Goal: Check status: Check status

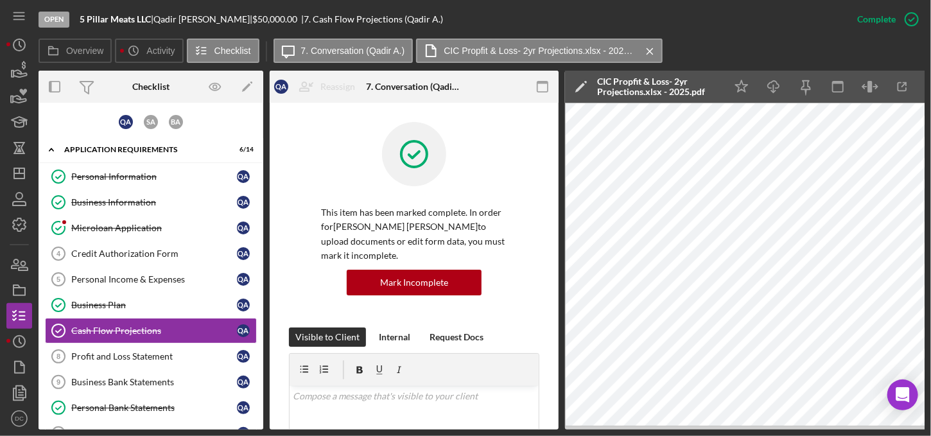
scroll to position [304, 0]
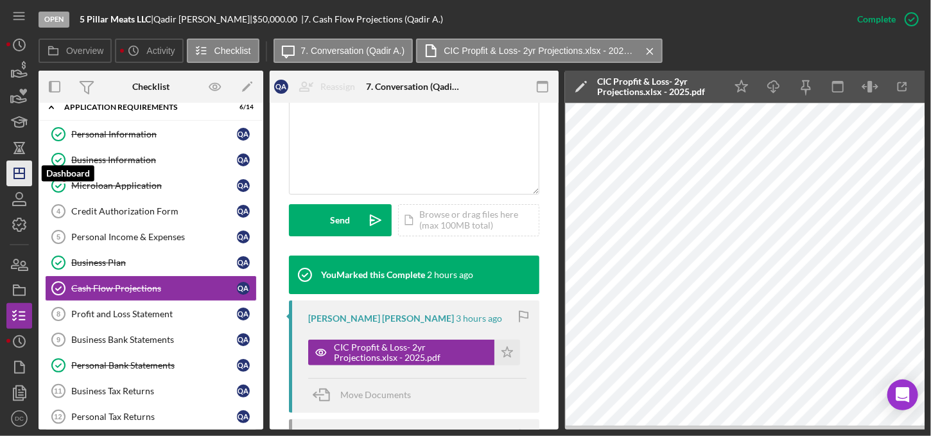
click at [19, 173] on line "button" at bounding box center [19, 170] width 0 height 5
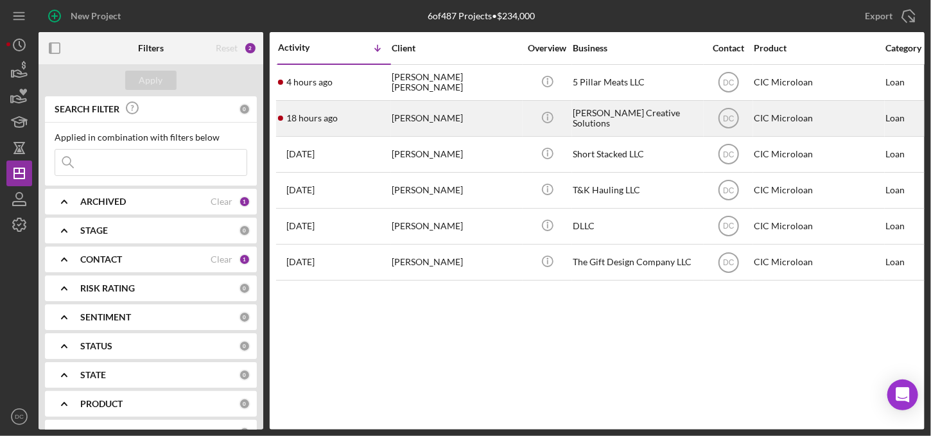
click at [409, 118] on div "[PERSON_NAME]" at bounding box center [456, 118] width 128 height 34
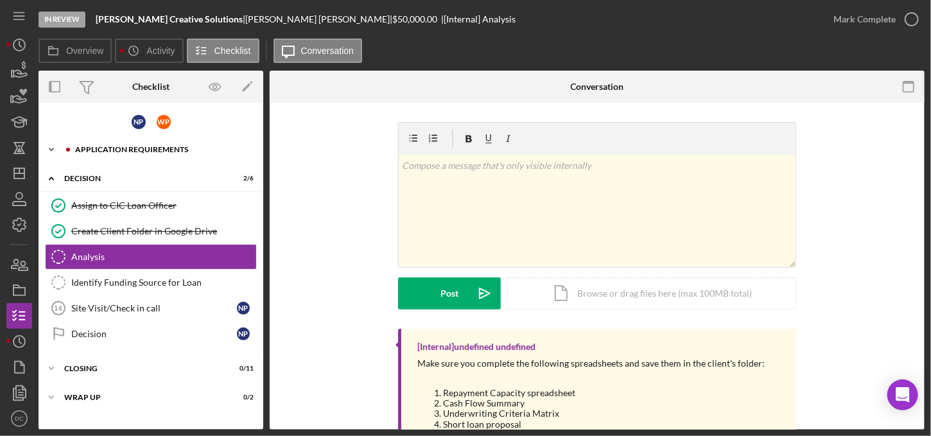
click at [179, 153] on div "Icon/Expander APPLICATION REQUIREMENTS 16 / 16" at bounding box center [151, 150] width 225 height 26
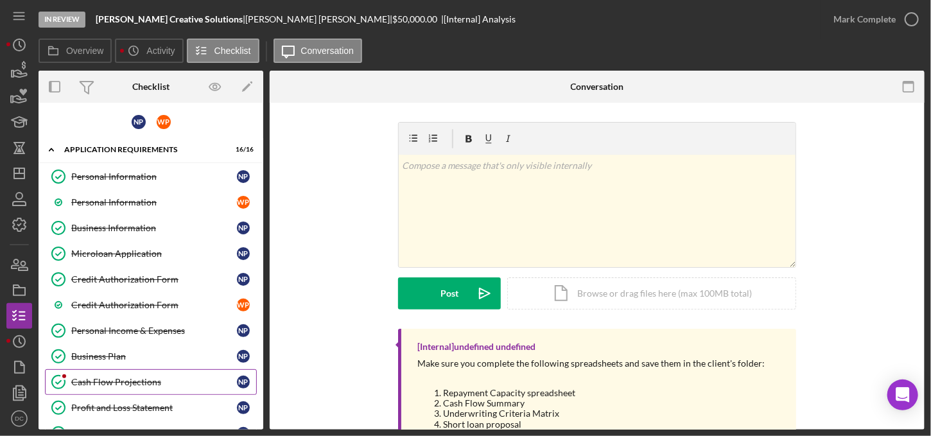
click at [144, 377] on div "Cash Flow Projections" at bounding box center [154, 382] width 166 height 10
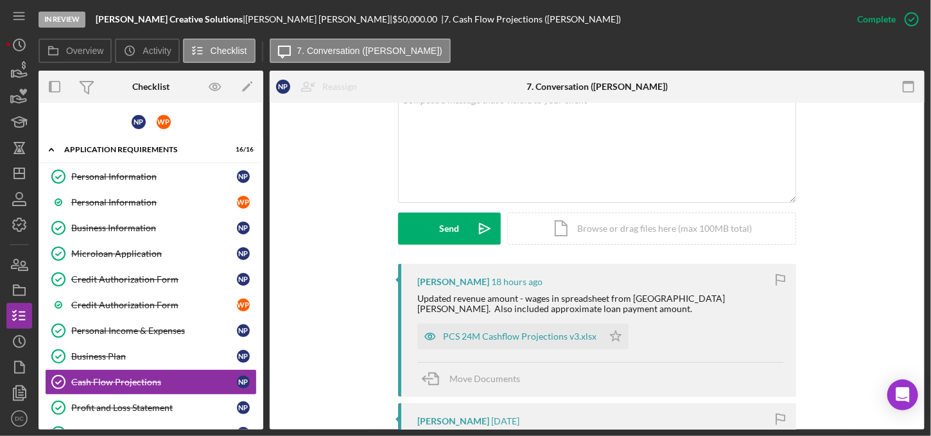
scroll to position [274, 0]
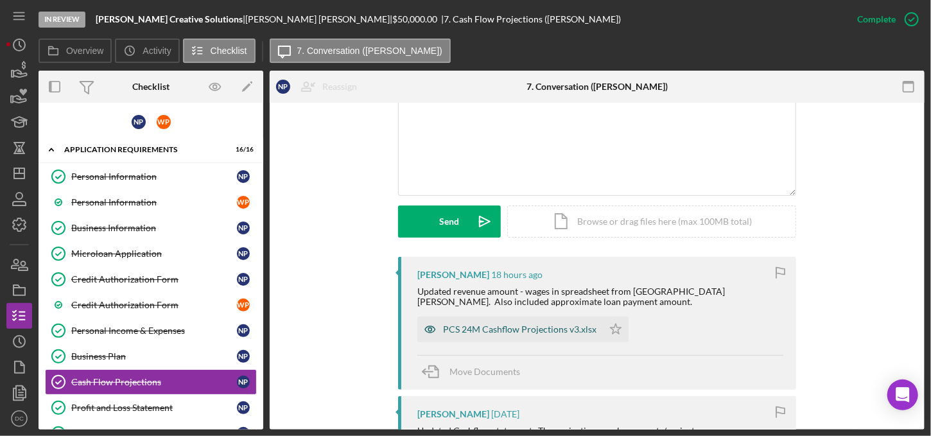
click at [545, 325] on div "PCS 24M Cashflow Projections v3.xlsx" at bounding box center [519, 329] width 153 height 10
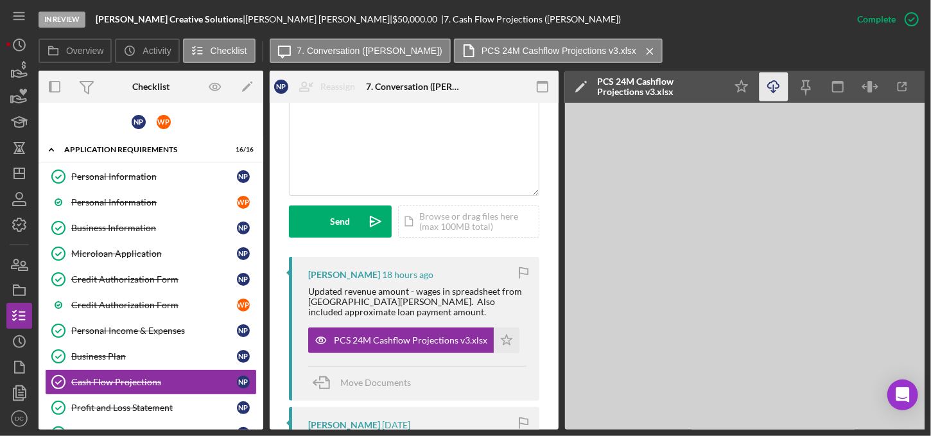
click at [776, 87] on icon "Icon/Download" at bounding box center [774, 87] width 29 height 29
click at [772, 85] on icon "Icon/Download" at bounding box center [774, 87] width 29 height 29
click at [93, 223] on div "Business Information" at bounding box center [154, 228] width 166 height 10
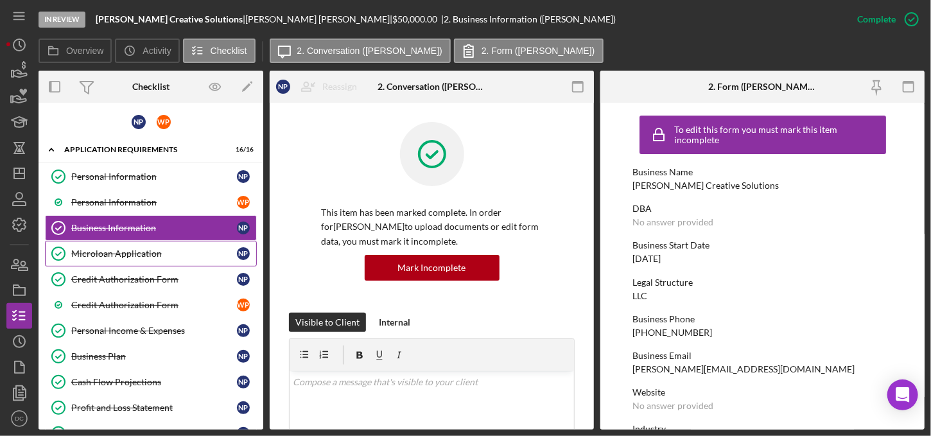
click at [107, 242] on link "Microloan Application Microloan Application N P" at bounding box center [151, 254] width 212 height 26
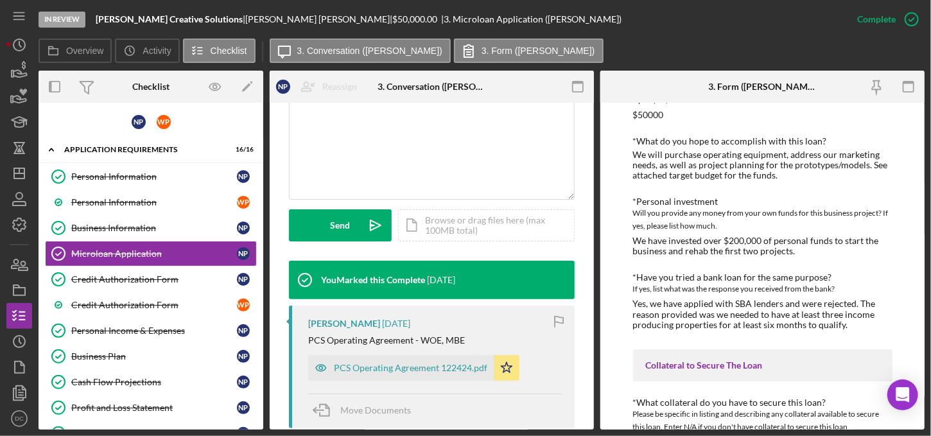
scroll to position [290, 0]
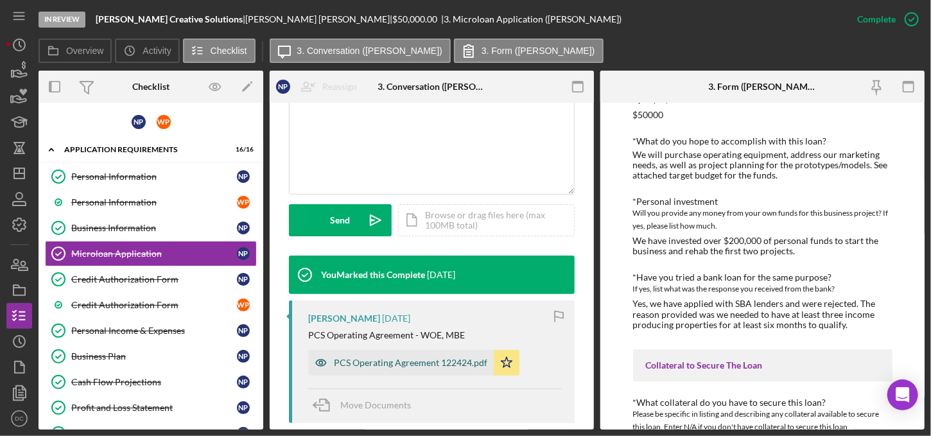
click at [386, 362] on div "PCS Operating Agreement 122424.pdf" at bounding box center [410, 363] width 153 height 10
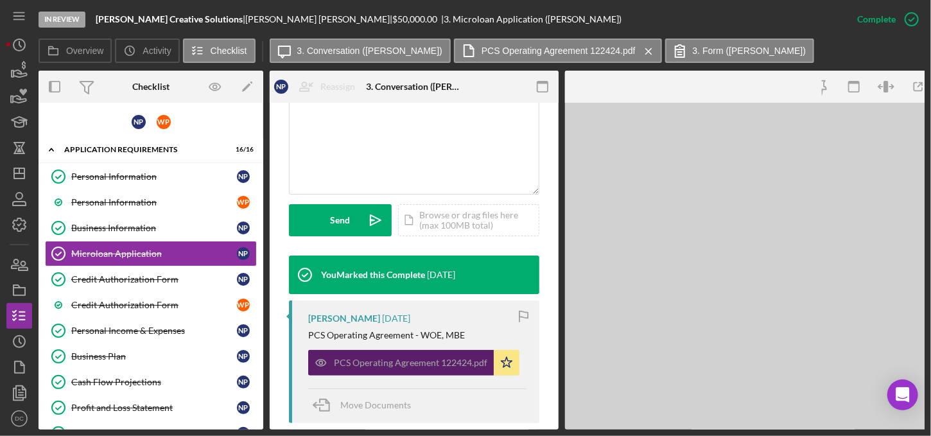
scroll to position [2132, 0]
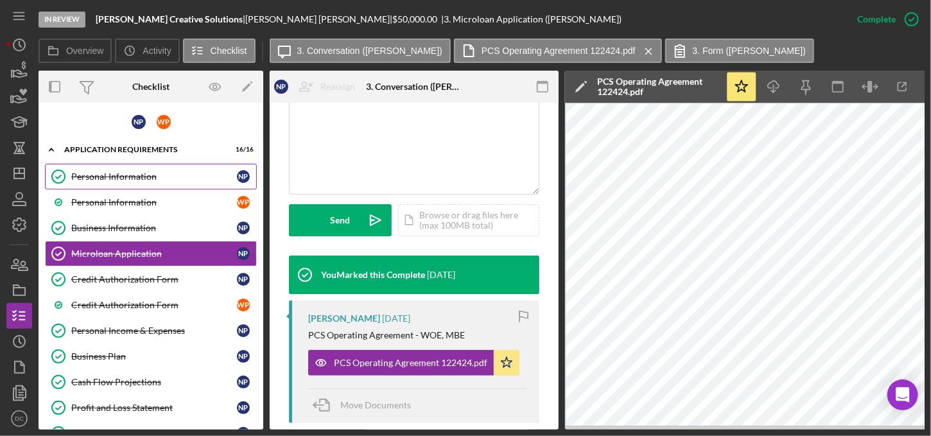
click at [139, 174] on div "Personal Information" at bounding box center [154, 176] width 166 height 10
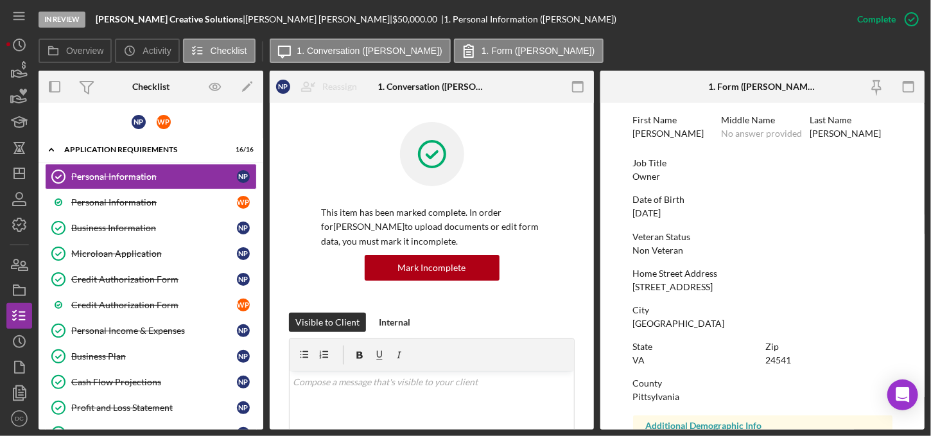
scroll to position [57, 0]
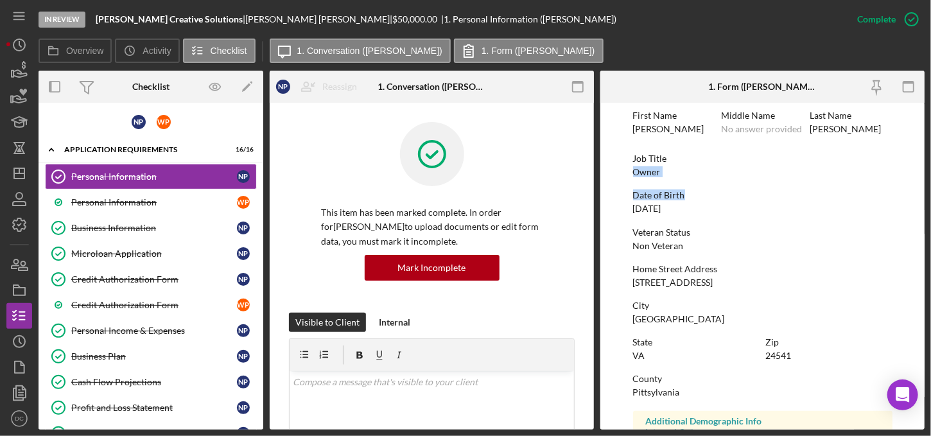
drag, startPoint x: 904, startPoint y: 156, endPoint x: 904, endPoint y: 180, distance: 24.4
click at [904, 180] on form "To edit this form you must mark this item incomplete First Name Nichele Middle …" at bounding box center [762, 266] width 324 height 327
click at [126, 236] on link "Business Information Business Information N P" at bounding box center [151, 228] width 212 height 26
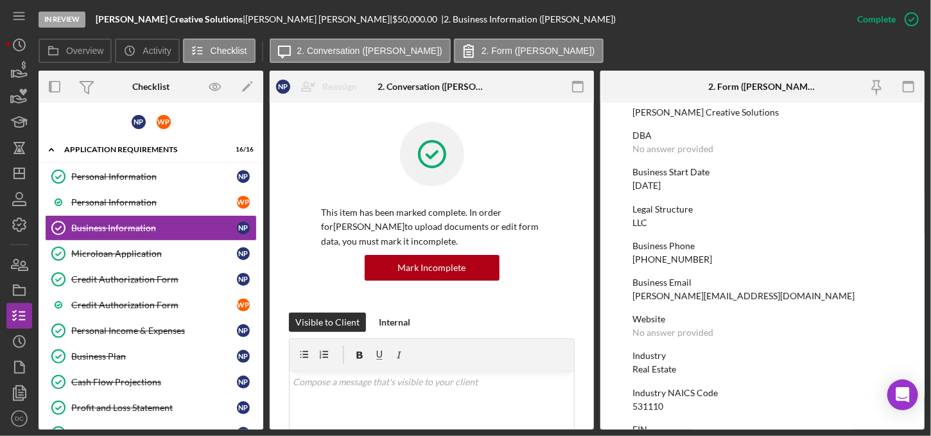
scroll to position [40, 0]
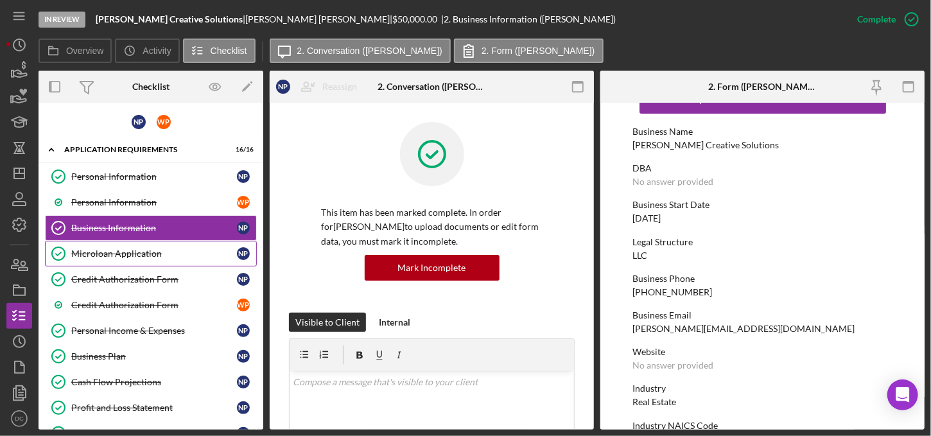
click at [137, 248] on div "Microloan Application" at bounding box center [154, 253] width 166 height 10
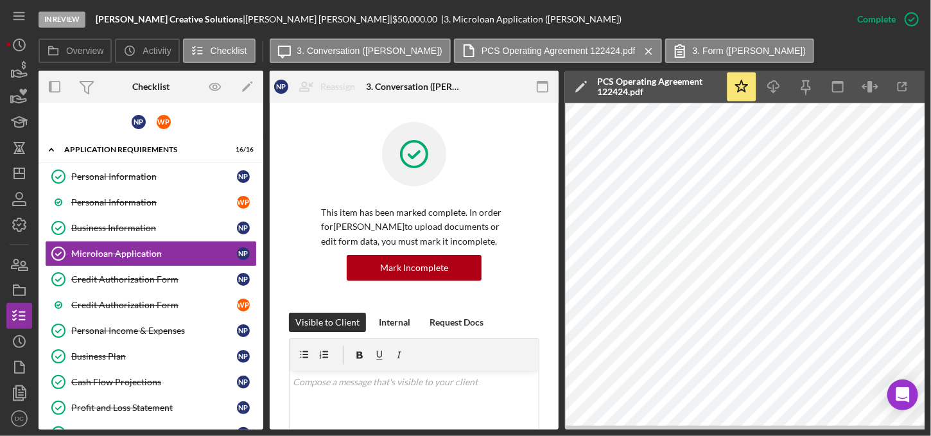
drag, startPoint x: 553, startPoint y: 169, endPoint x: 560, endPoint y: 202, distance: 34.1
click at [560, 202] on div "Overview Internal Workflow Stage In Review Icon/Dropdown Arrow Archive (can una…" at bounding box center [482, 250] width 886 height 359
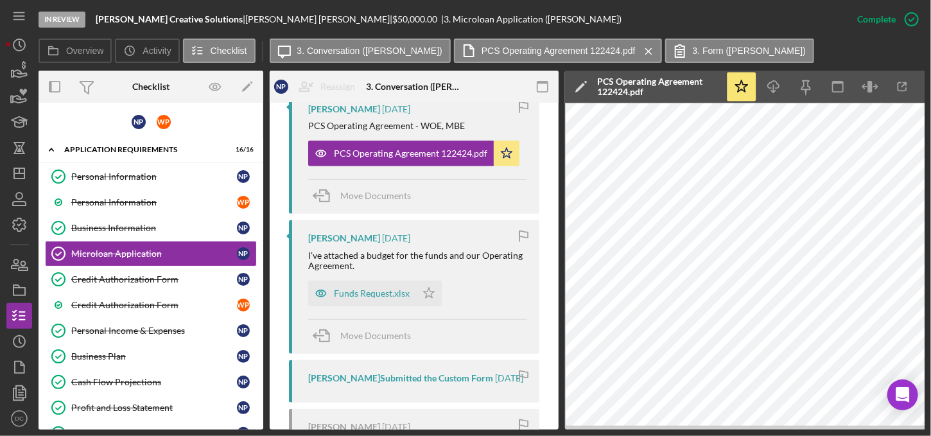
scroll to position [569, 0]
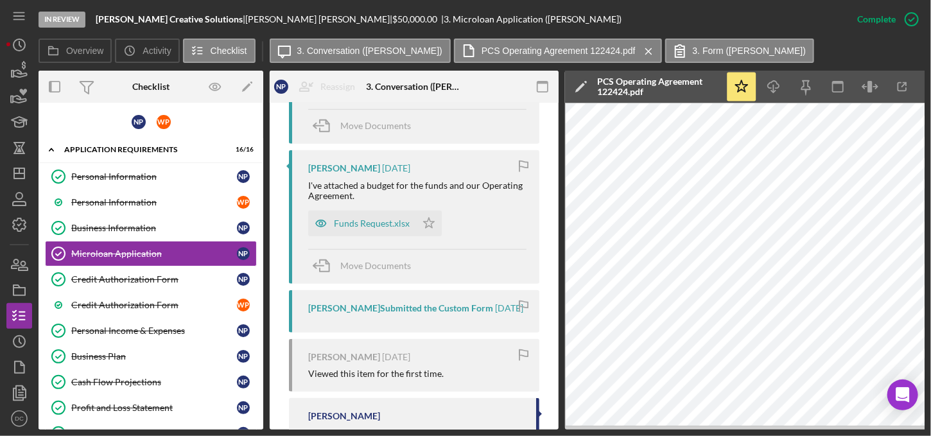
click at [562, 349] on div "Overview Internal Workflow Stage In Review Icon/Dropdown Arrow Archive (can una…" at bounding box center [482, 250] width 886 height 359
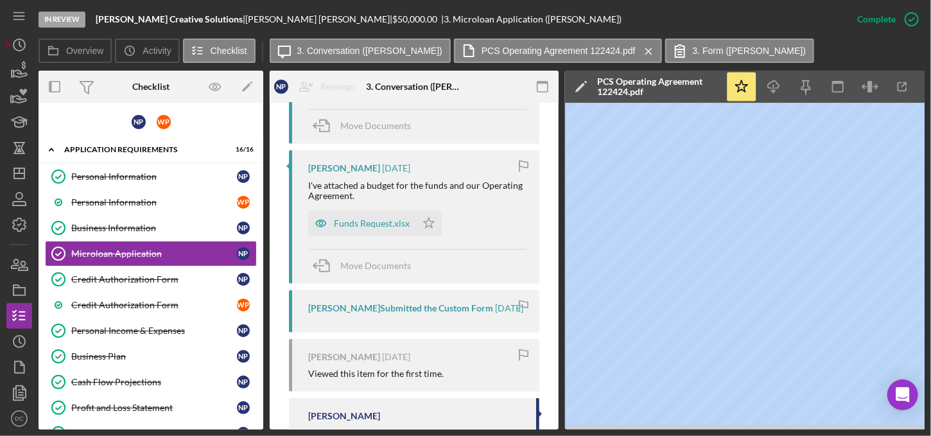
click at [562, 349] on div "Overview Internal Workflow Stage In Review Icon/Dropdown Arrow Archive (can una…" at bounding box center [482, 250] width 886 height 359
click at [375, 228] on div "Funds Request.xlsx" at bounding box center [372, 223] width 76 height 10
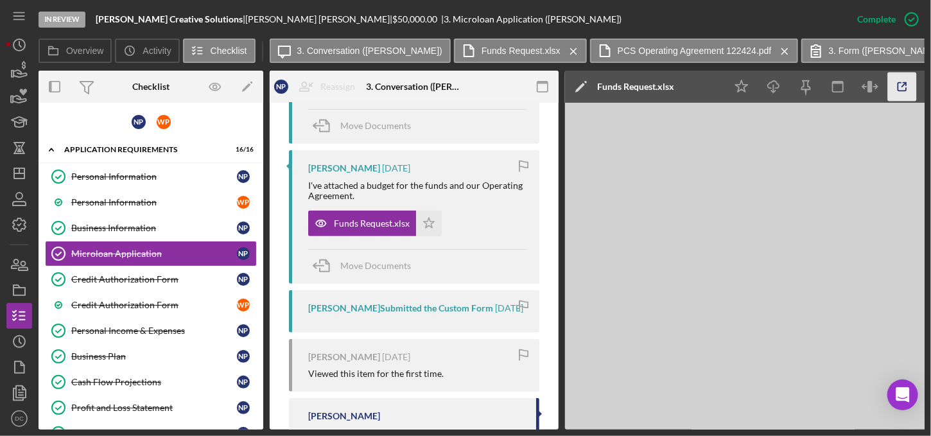
click at [896, 85] on icon "button" at bounding box center [902, 87] width 29 height 29
click at [131, 332] on div "Personal Income & Expenses" at bounding box center [154, 331] width 166 height 10
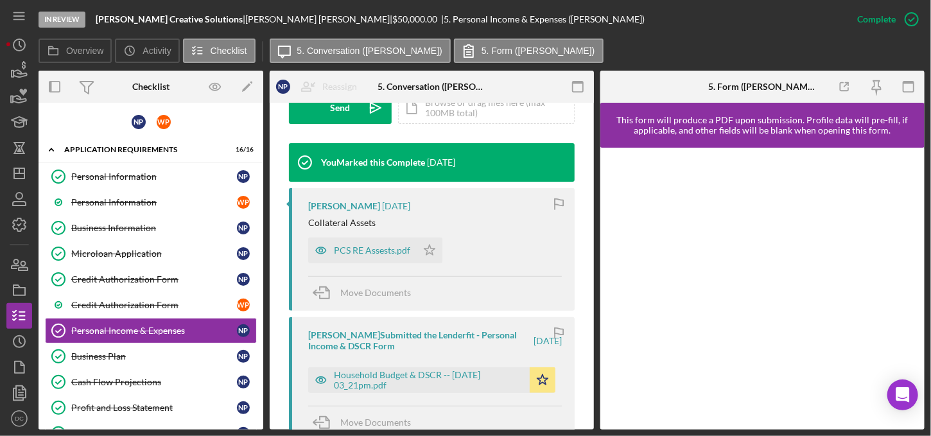
scroll to position [404, 0]
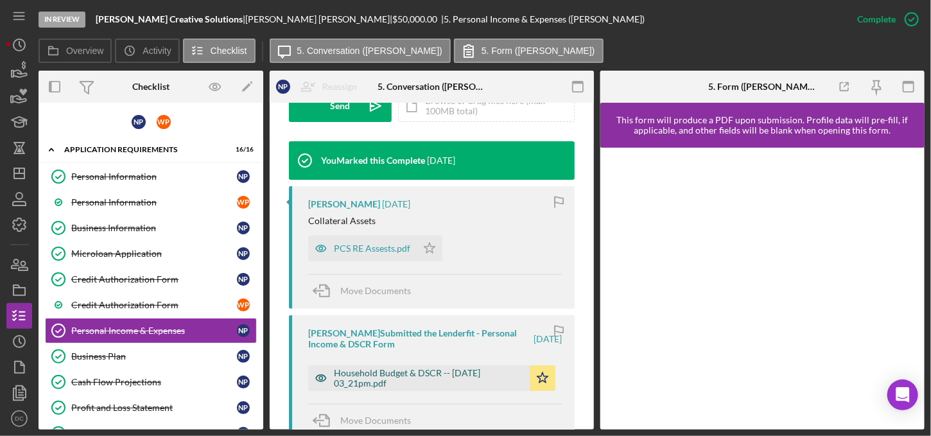
click at [427, 376] on div "Household Budget & DSCR -- 2025-08-01 03_21pm.pdf" at bounding box center [428, 378] width 189 height 21
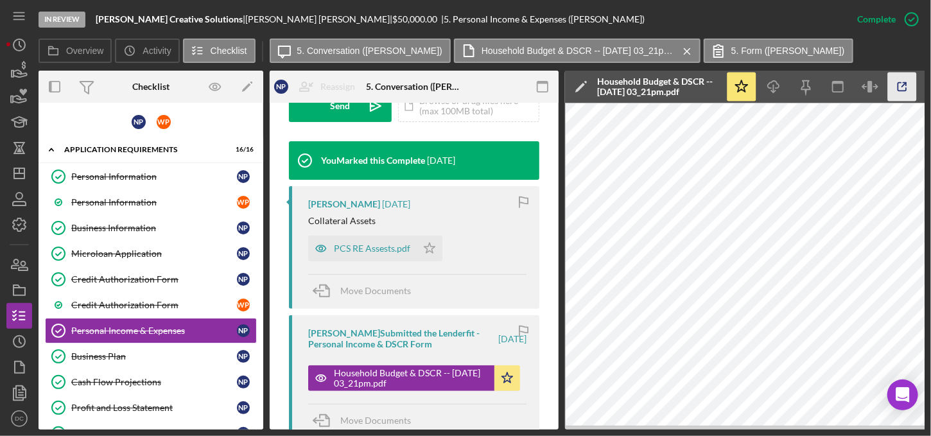
click at [896, 88] on icon "button" at bounding box center [902, 87] width 29 height 29
click at [21, 171] on icon "Icon/Dashboard" at bounding box center [19, 173] width 32 height 32
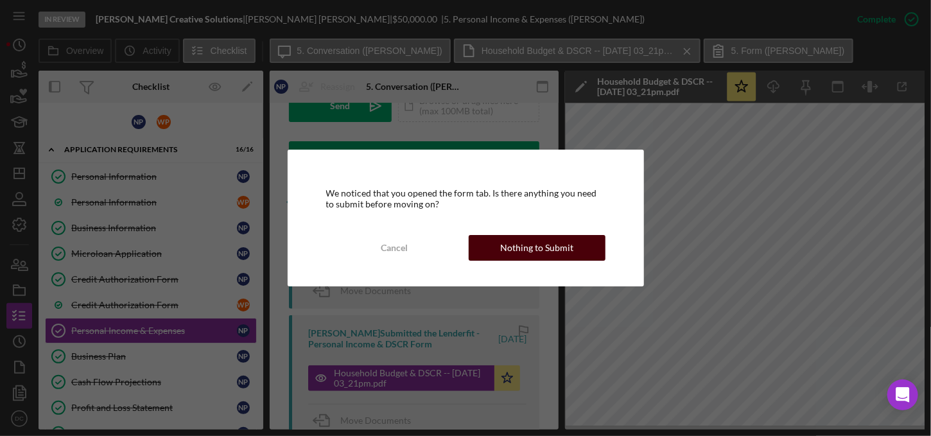
click at [509, 255] on div "Nothing to Submit" at bounding box center [536, 248] width 73 height 26
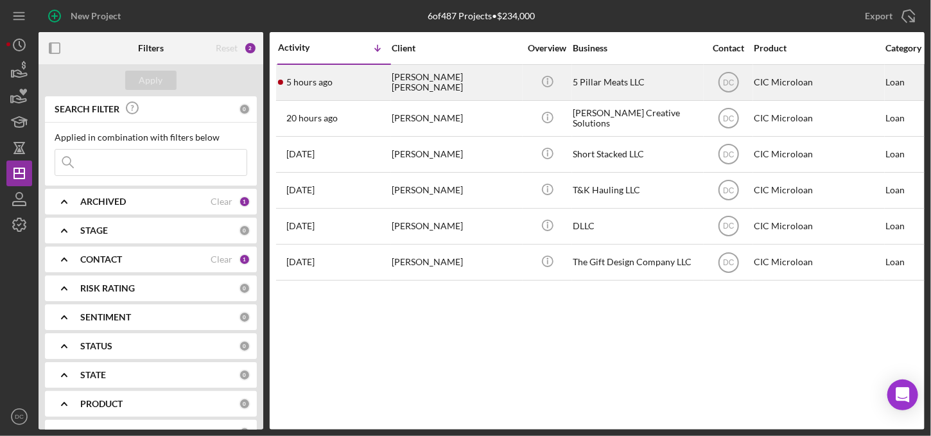
click at [413, 82] on div "Qadir Abdus Sabur" at bounding box center [456, 82] width 128 height 34
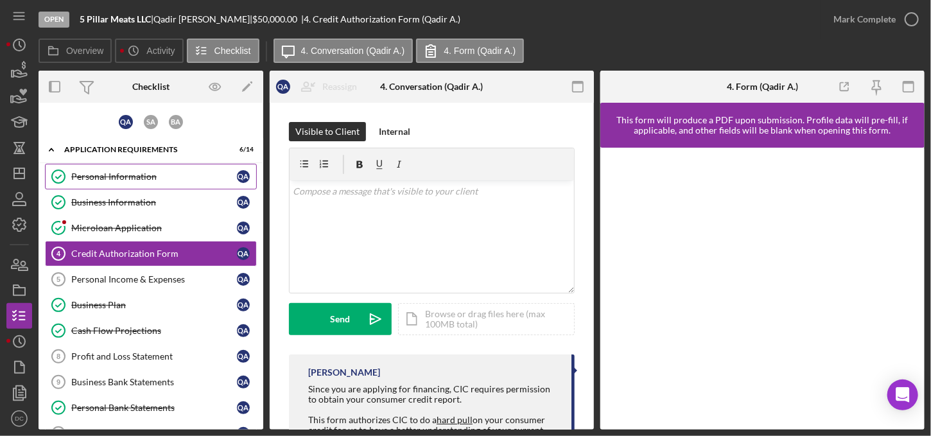
click at [186, 174] on div "Personal Information" at bounding box center [154, 176] width 166 height 10
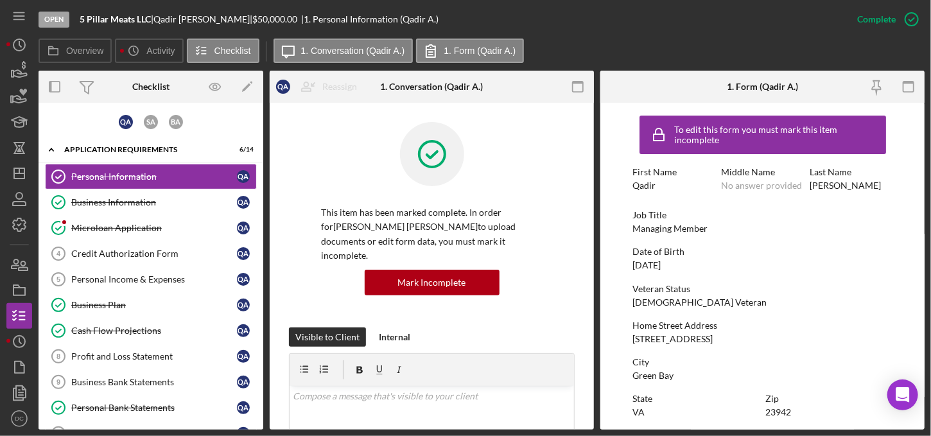
click at [704, 383] on div "To edit this form you must mark this item incomplete First Name Qadir Middle Na…" at bounding box center [762, 402] width 259 height 586
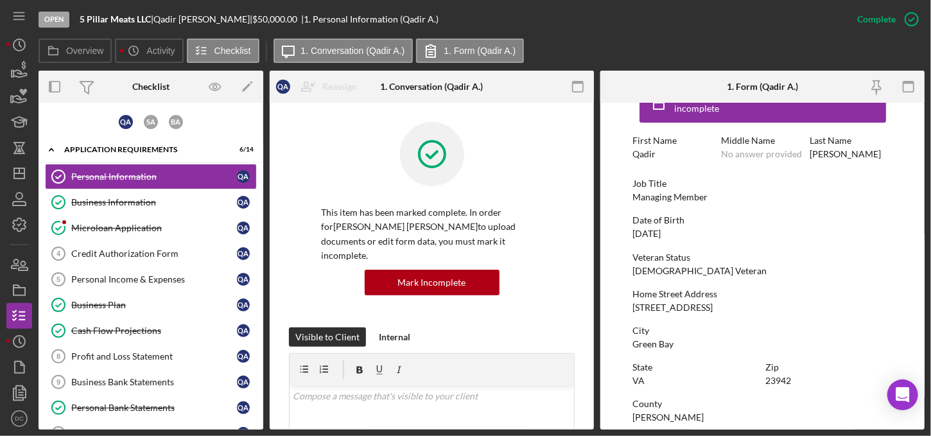
scroll to position [30, 0]
click at [103, 207] on link "Business Information Business Information Q A" at bounding box center [151, 202] width 212 height 26
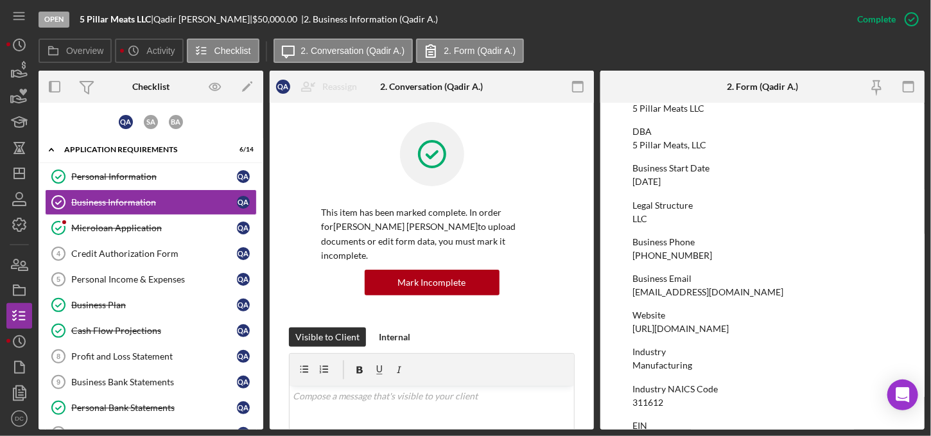
scroll to position [83, 0]
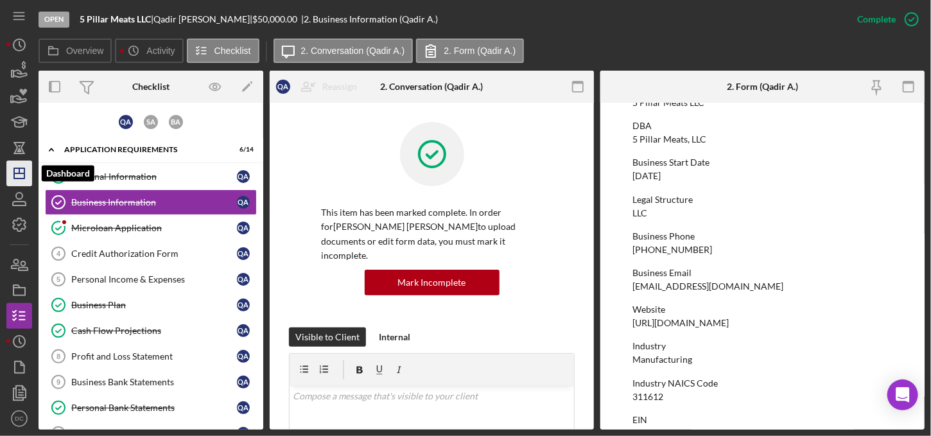
click at [18, 172] on icon "Icon/Dashboard" at bounding box center [19, 173] width 32 height 32
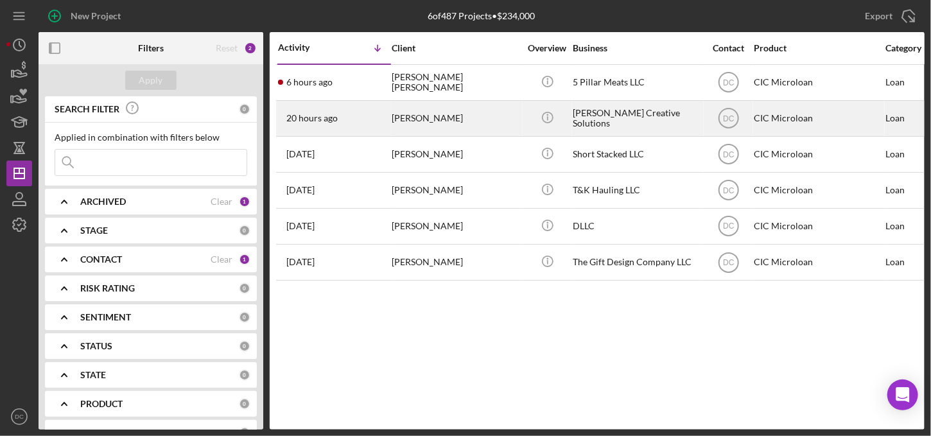
click at [436, 117] on div "[PERSON_NAME]" at bounding box center [456, 118] width 128 height 34
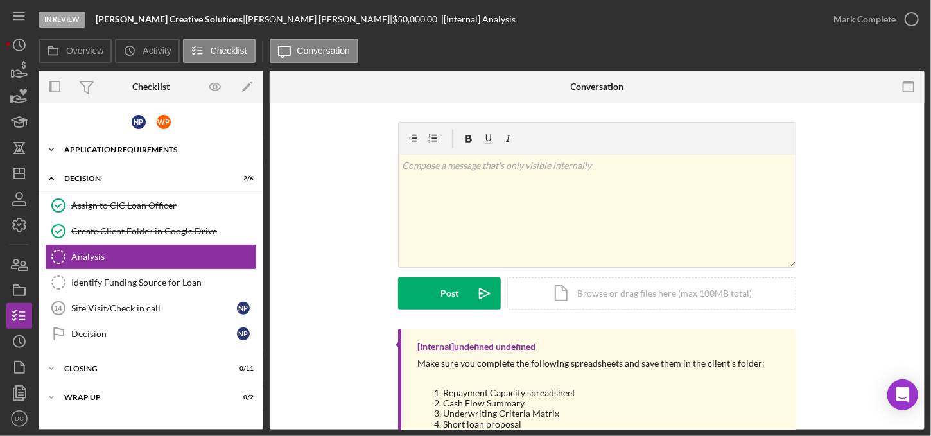
click at [141, 150] on div "APPLICATION REQUIREMENTS" at bounding box center [155, 150] width 183 height 8
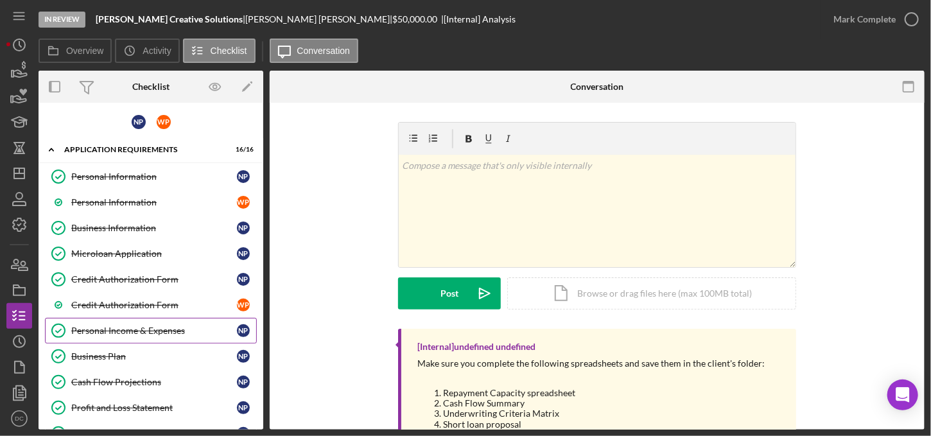
click at [114, 326] on div "Personal Income & Expenses" at bounding box center [154, 331] width 166 height 10
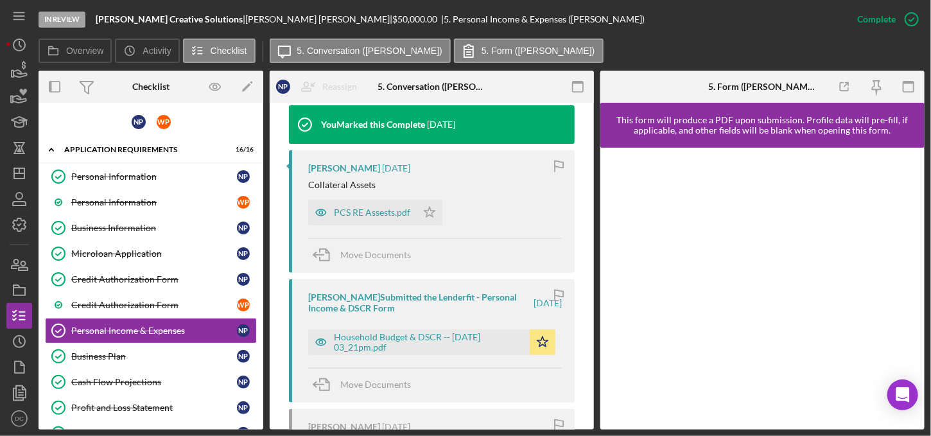
scroll to position [442, 0]
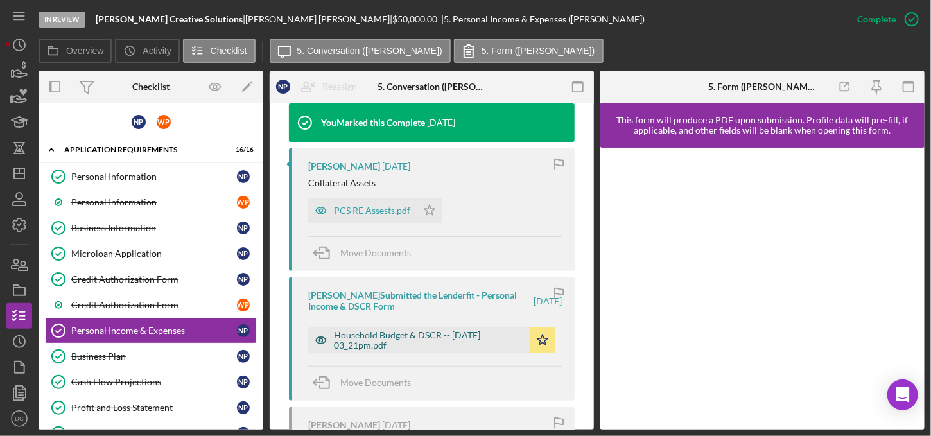
click at [437, 331] on div "Household Budget & DSCR -- 2025-08-01 03_21pm.pdf" at bounding box center [428, 340] width 189 height 21
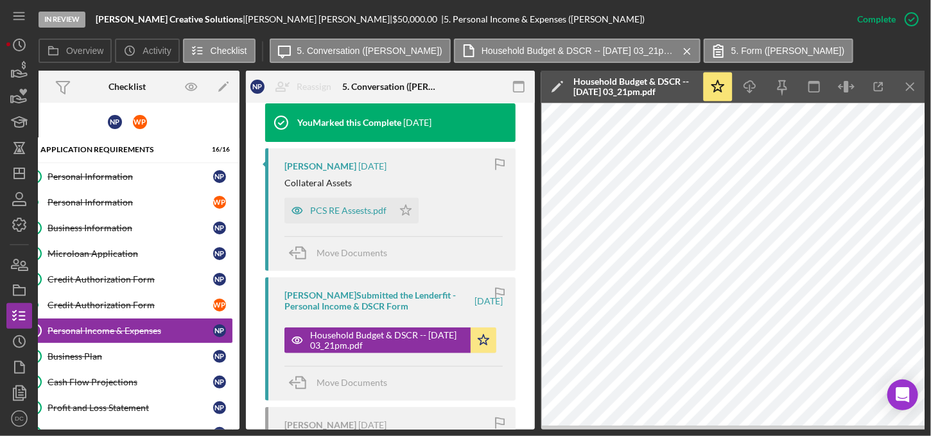
scroll to position [0, 26]
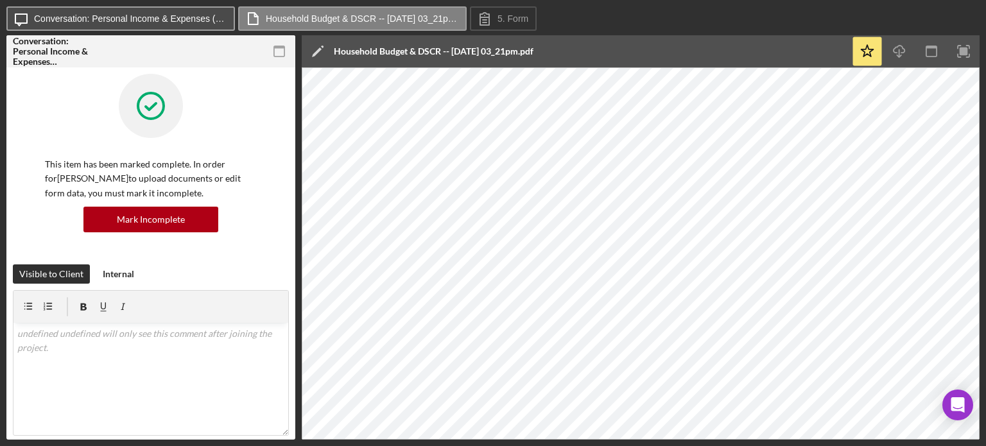
click at [104, 15] on label "Conversation: Personal Income & Expenses (Nichele P.)" at bounding box center [130, 18] width 193 height 10
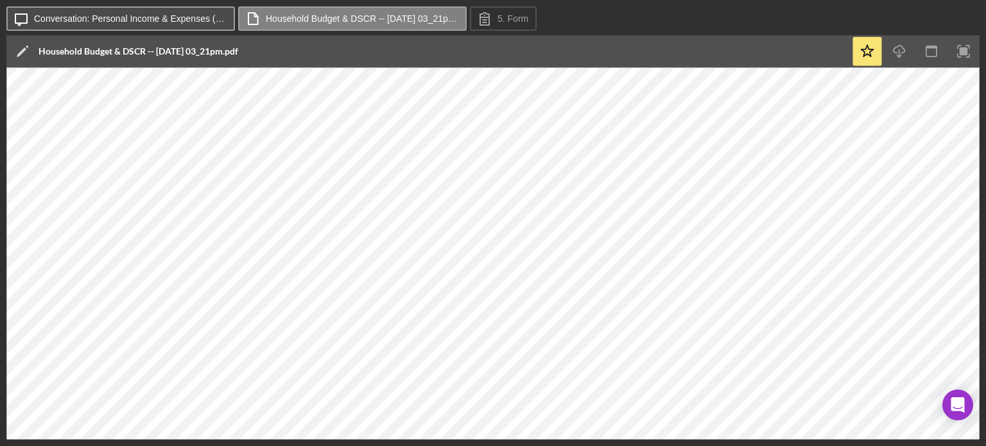
click at [83, 22] on label "Conversation: Personal Income & Expenses (Nichele P.)" at bounding box center [130, 18] width 193 height 10
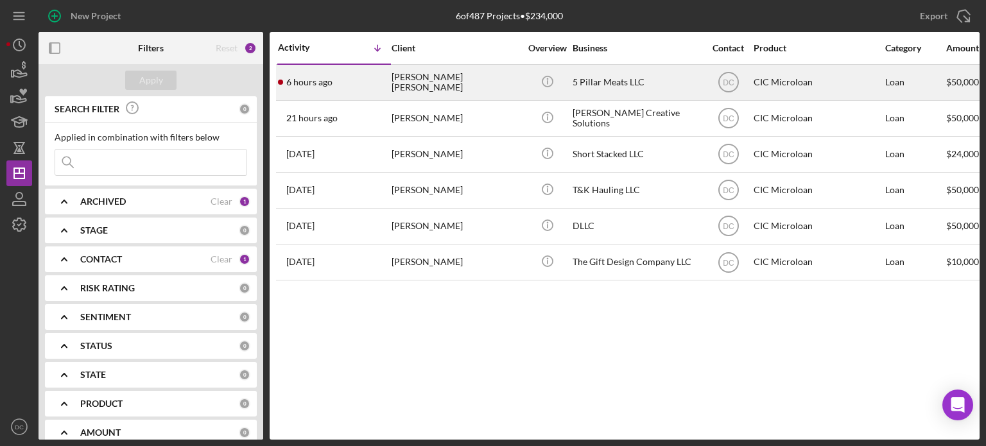
click at [440, 76] on div "Qadir Abdus Sabur" at bounding box center [456, 82] width 128 height 34
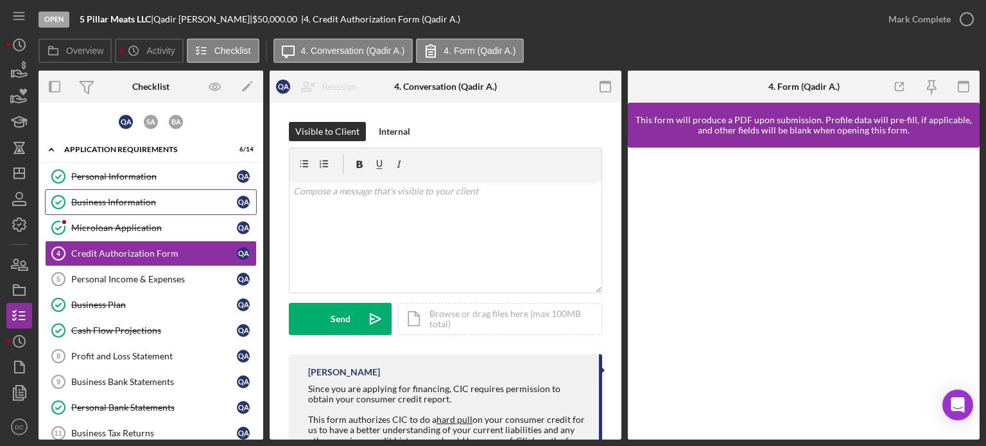
click at [139, 197] on div "Business Information" at bounding box center [154, 202] width 166 height 10
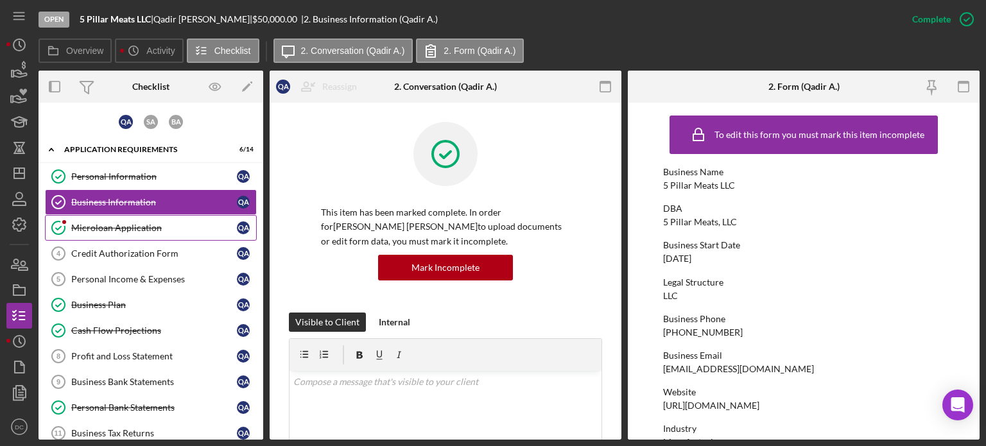
click at [192, 232] on link "Microloan Application Microloan Application Q A" at bounding box center [151, 228] width 212 height 26
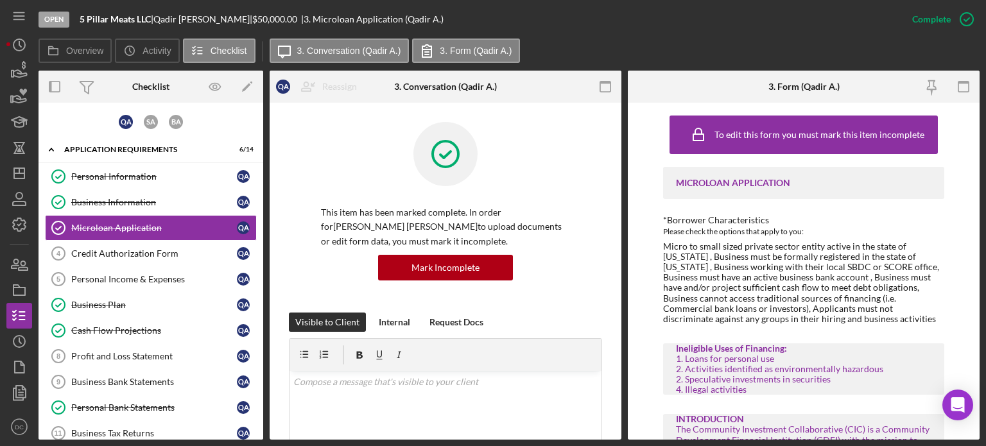
drag, startPoint x: 616, startPoint y: 161, endPoint x: 619, endPoint y: 189, distance: 28.4
click at [619, 189] on div "Microloan Application Microloan Application Q A Reassign Q A Qadir Abdus Sabur …" at bounding box center [446, 271] width 352 height 337
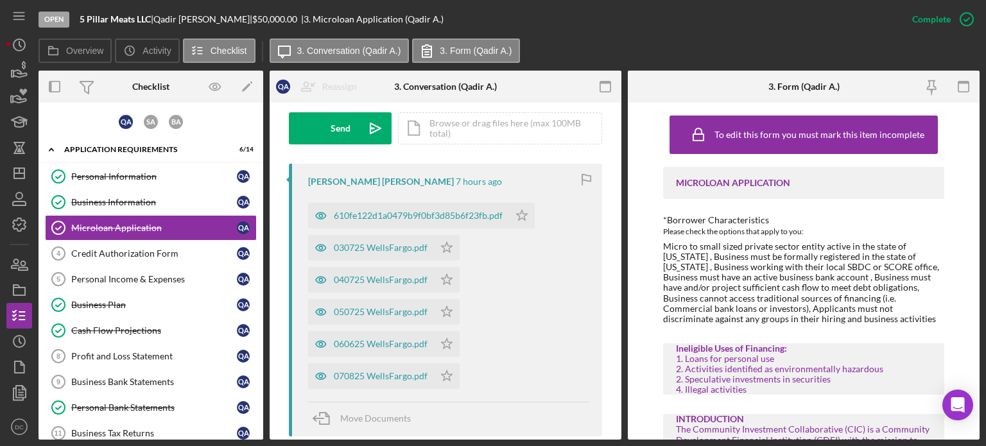
scroll to position [388, 0]
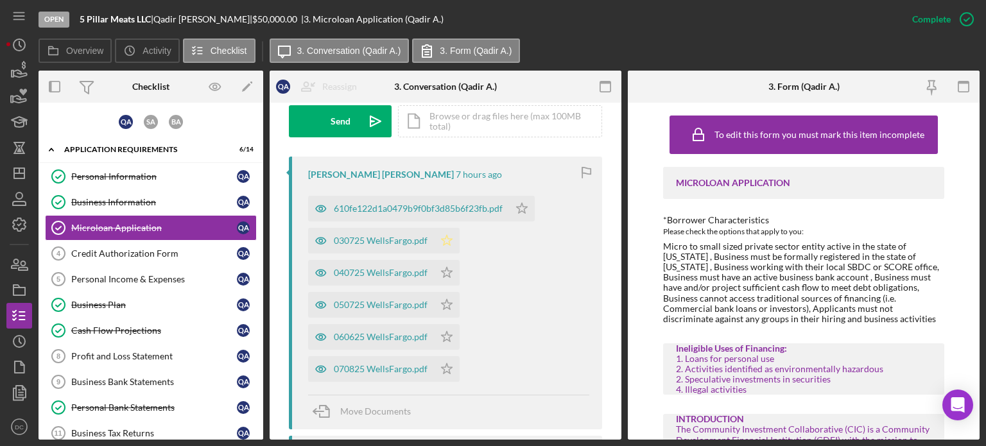
click at [434, 245] on icon "Icon/Star" at bounding box center [447, 241] width 26 height 26
click at [413, 248] on div "030725 WellsFargo.pdf" at bounding box center [371, 241] width 126 height 26
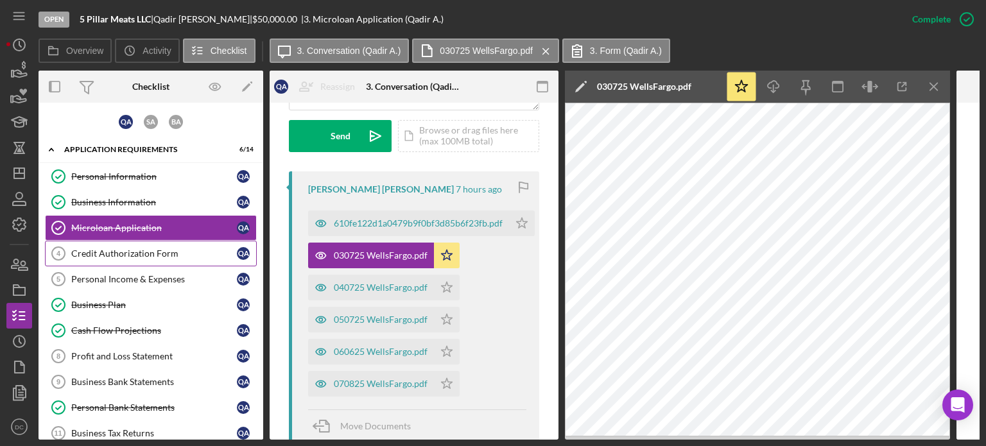
click at [135, 245] on link "Credit Authorization Form 4 Credit Authorization Form Q A" at bounding box center [151, 254] width 212 height 26
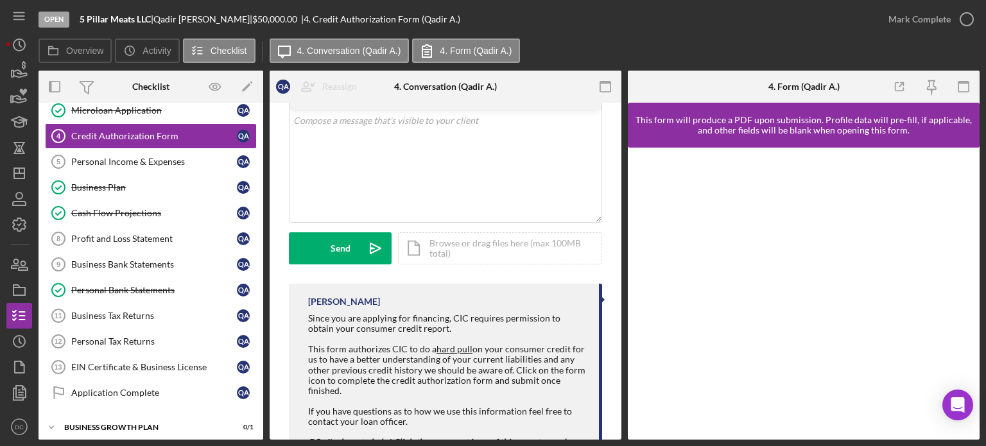
scroll to position [146, 0]
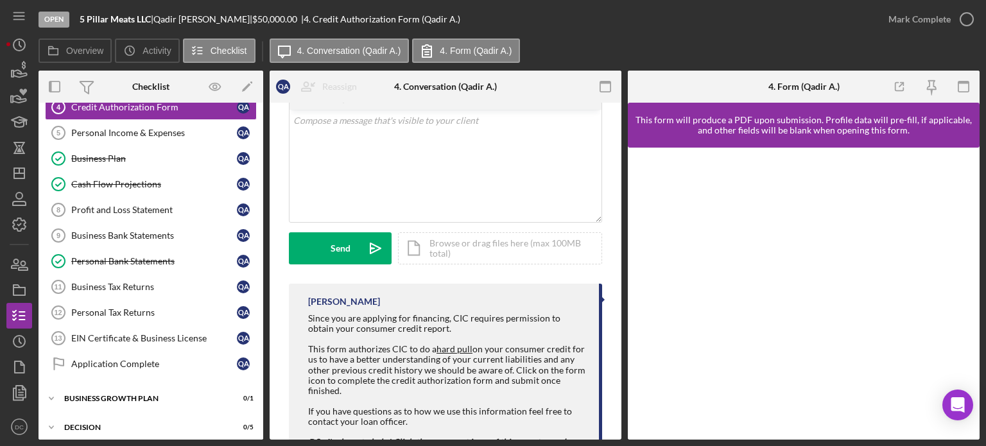
drag, startPoint x: 264, startPoint y: 278, endPoint x: 256, endPoint y: 239, distance: 40.0
click at [256, 239] on div "Overview Internal Workflow Stage Open Icon/Dropdown Arrow Archive (can unarchiv…" at bounding box center [509, 255] width 941 height 369
drag, startPoint x: 266, startPoint y: 225, endPoint x: 265, endPoint y: 182, distance: 43.7
click at [265, 182] on div "Overview Internal Workflow Stage Open Icon/Dropdown Arrow Archive (can unarchiv…" at bounding box center [509, 255] width 941 height 369
click at [266, 202] on div "Overview Internal Workflow Stage Open Icon/Dropdown Arrow Archive (can unarchiv…" at bounding box center [509, 255] width 941 height 369
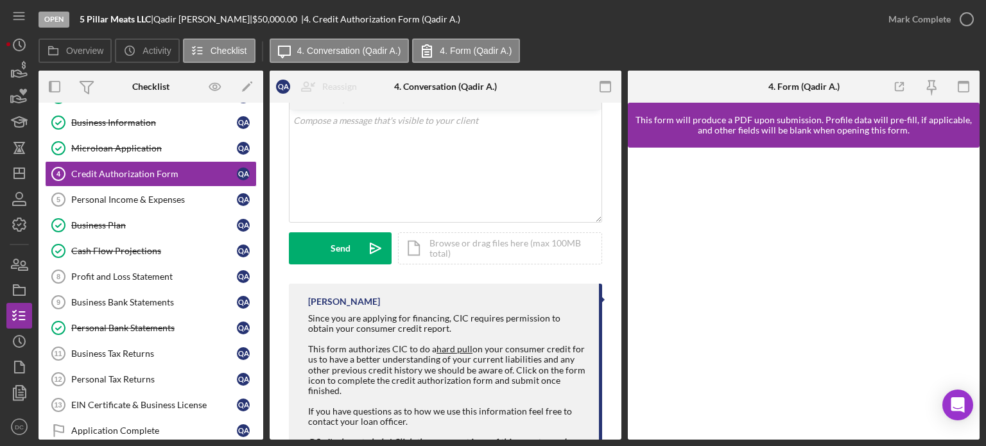
scroll to position [76, 0]
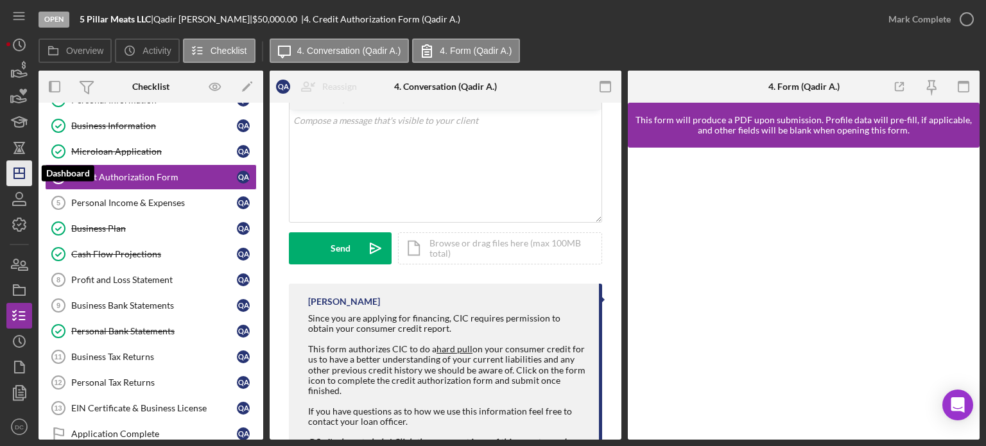
click at [19, 182] on icon "Icon/Dashboard" at bounding box center [19, 173] width 32 height 32
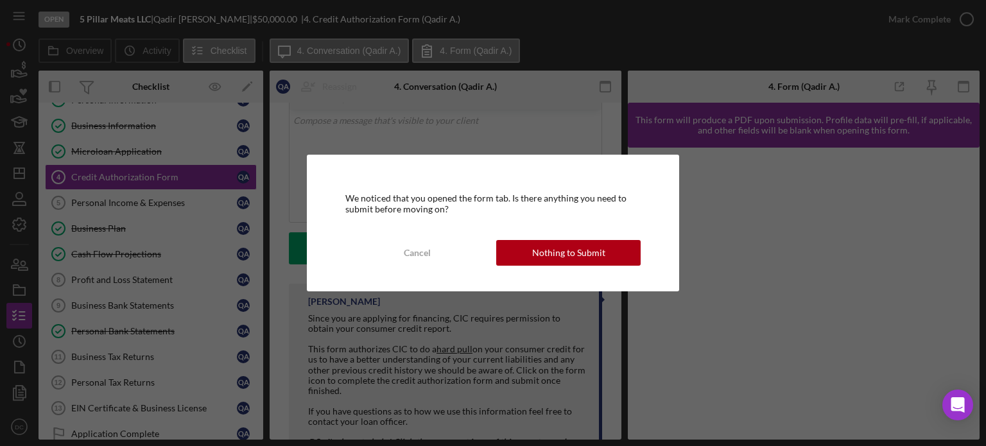
click at [580, 275] on div "We noticed that you opened the form tab. Is there anything you need to submit b…" at bounding box center [493, 223] width 373 height 136
click at [559, 245] on div "Nothing to Submit" at bounding box center [568, 253] width 73 height 26
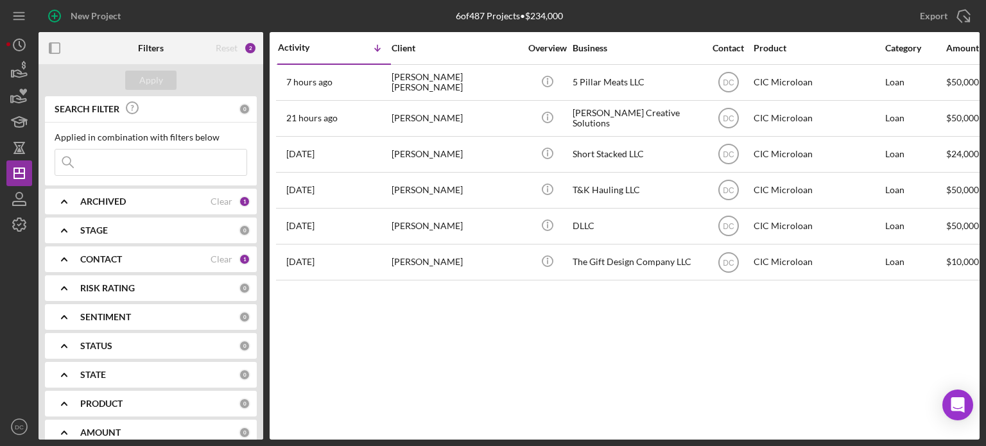
click at [131, 256] on div "CONTACT" at bounding box center [145, 259] width 130 height 10
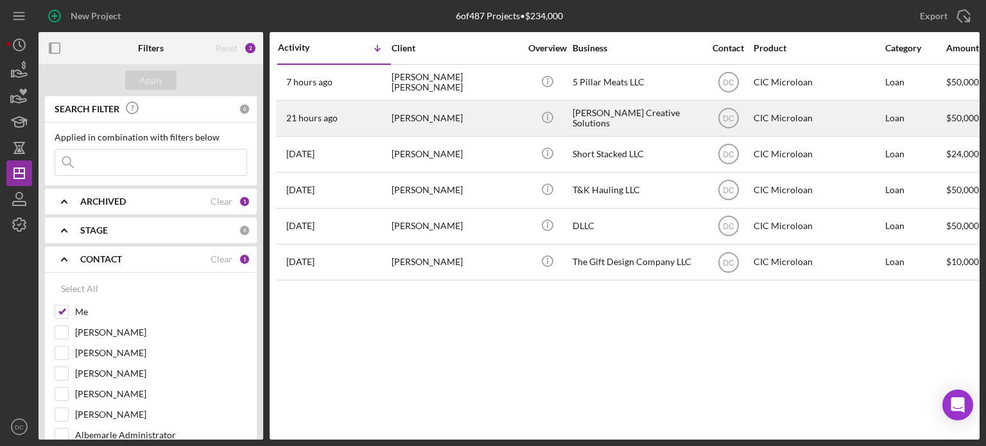
click at [387, 120] on div "21 hours ago Nichele Parker" at bounding box center [334, 118] width 112 height 34
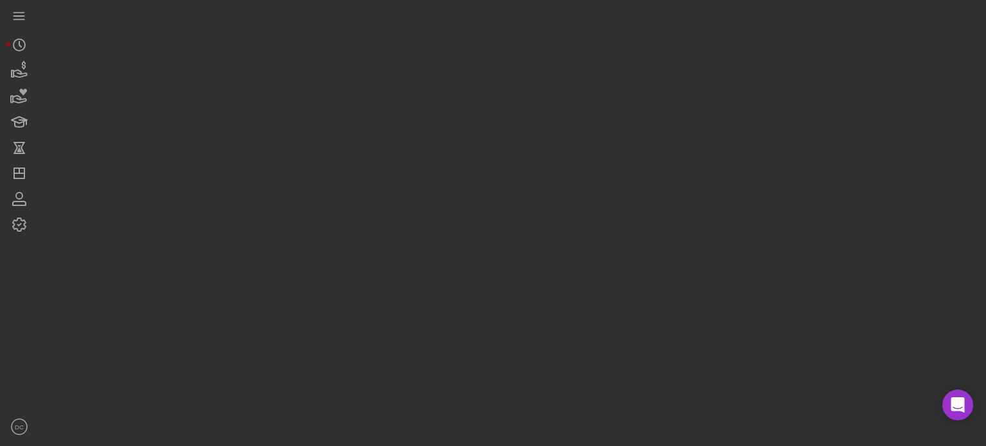
click at [387, 120] on div at bounding box center [509, 220] width 941 height 440
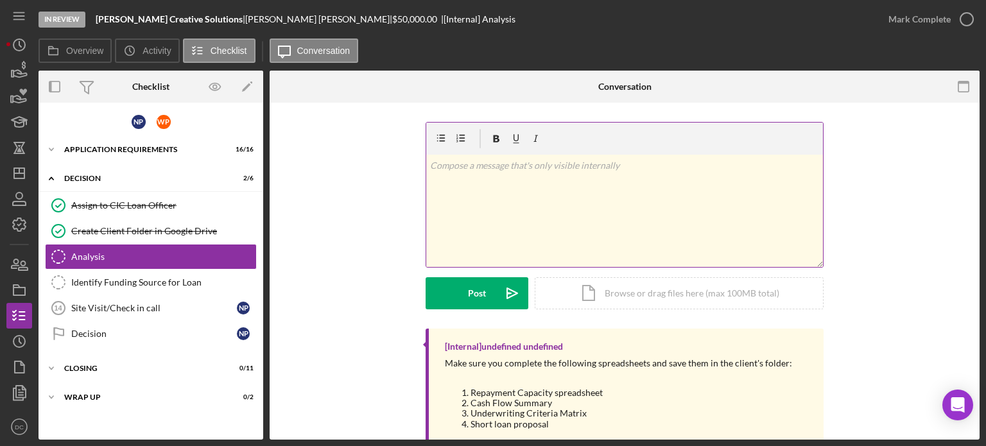
click at [530, 196] on div "v Color teal Color pink Remove color Add row above Add row below Add column bef…" at bounding box center [624, 211] width 397 height 112
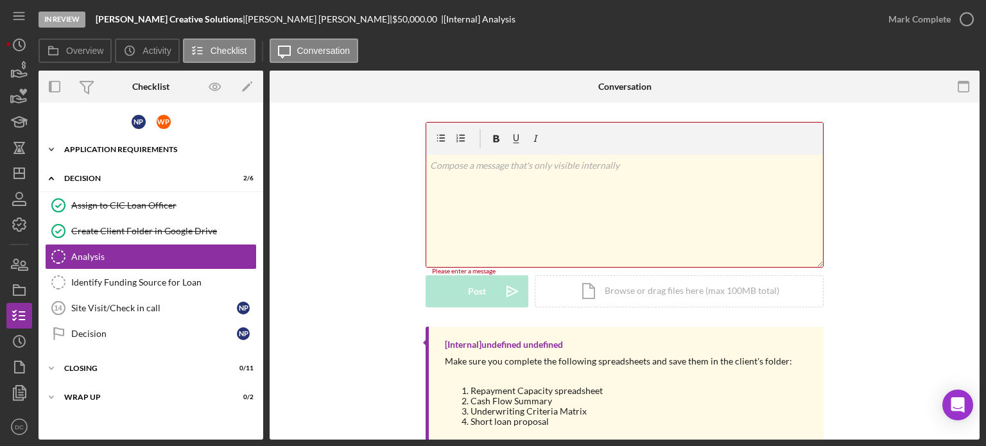
click at [126, 153] on div "Icon/Expander APPLICATION REQUIREMENTS 16 / 16" at bounding box center [151, 150] width 225 height 26
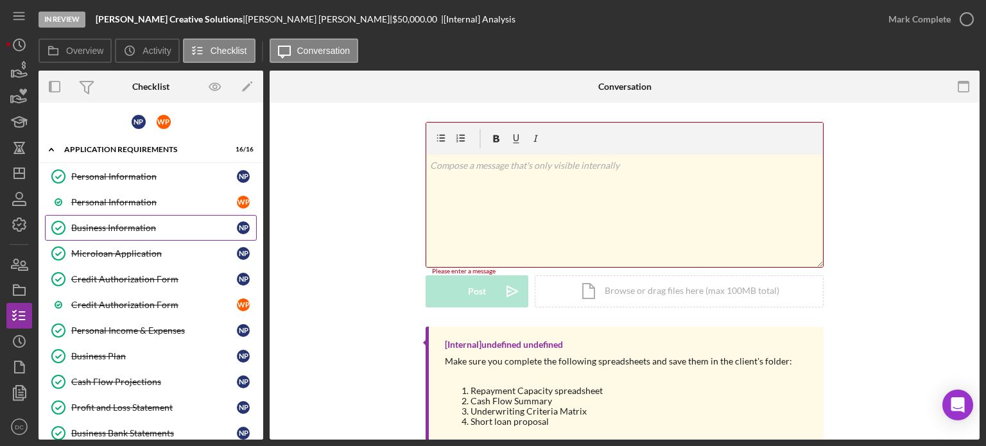
click at [111, 231] on div "Business Information" at bounding box center [154, 228] width 166 height 10
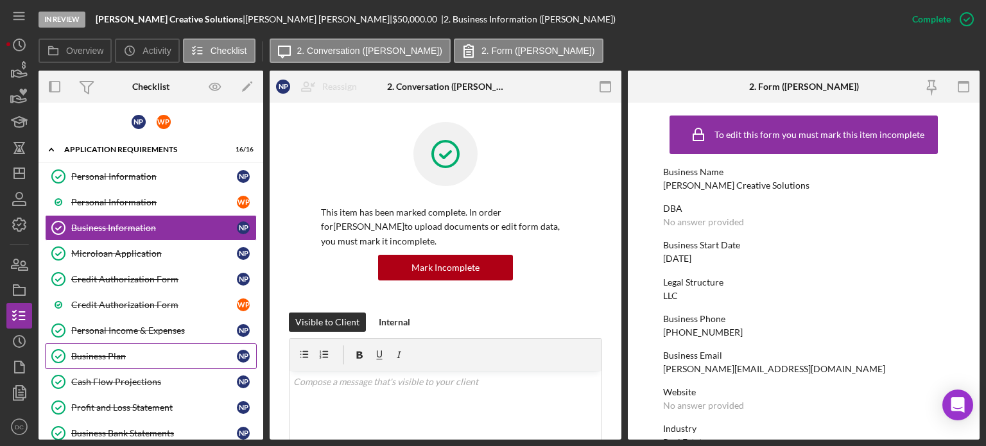
click at [132, 360] on link "Business Plan Business Plan N P" at bounding box center [151, 357] width 212 height 26
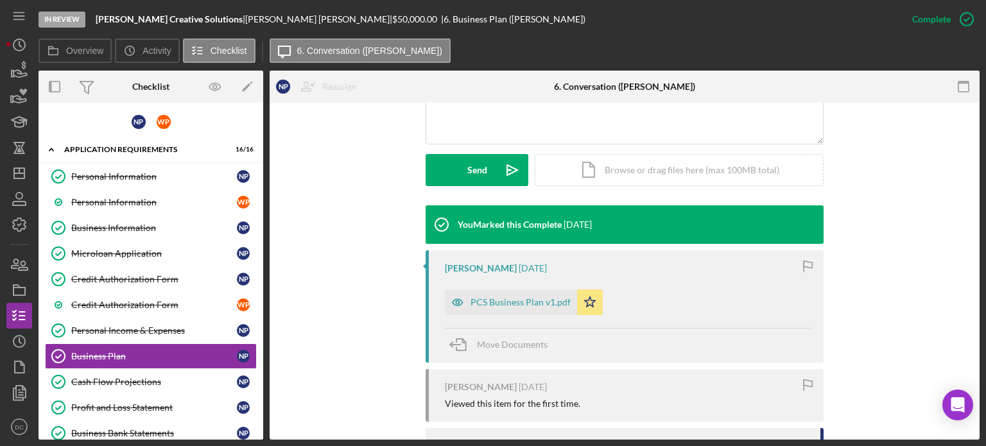
scroll to position [330, 0]
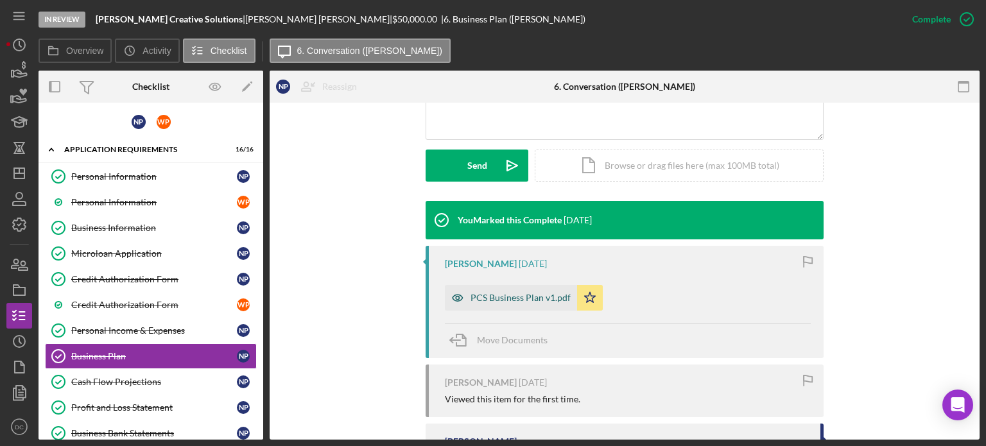
click at [544, 295] on div "PCS Business Plan v1.pdf" at bounding box center [521, 298] width 100 height 10
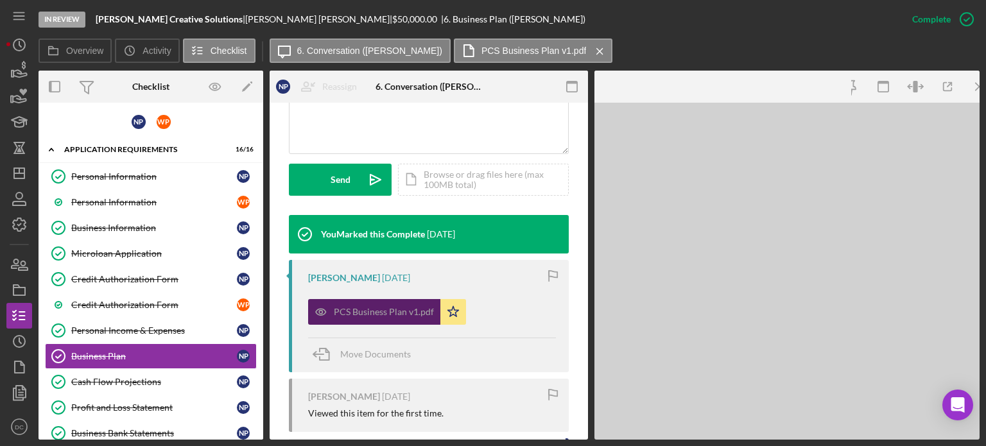
scroll to position [344, 0]
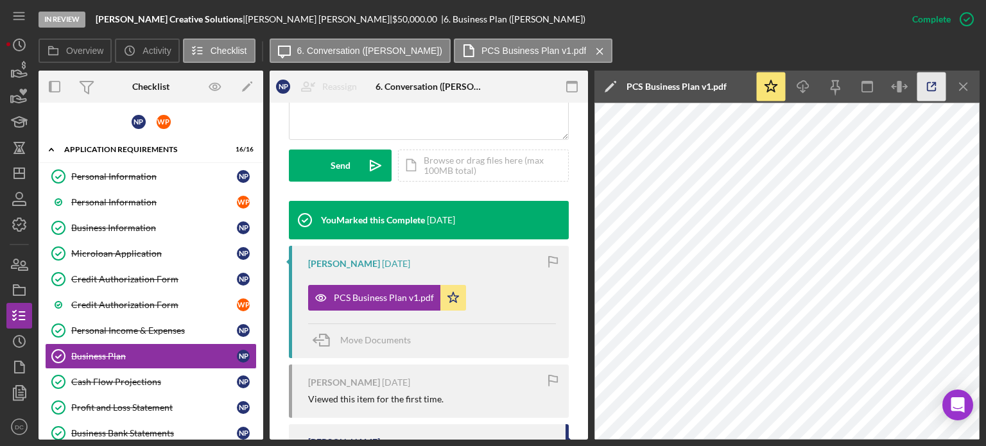
click at [930, 84] on icon "button" at bounding box center [932, 87] width 29 height 29
click at [98, 223] on div "Business Information" at bounding box center [154, 228] width 166 height 10
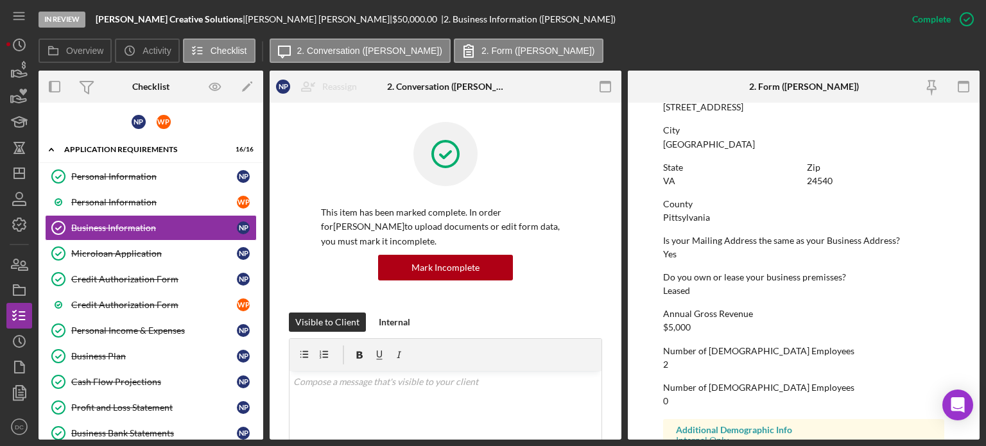
scroll to position [777, 0]
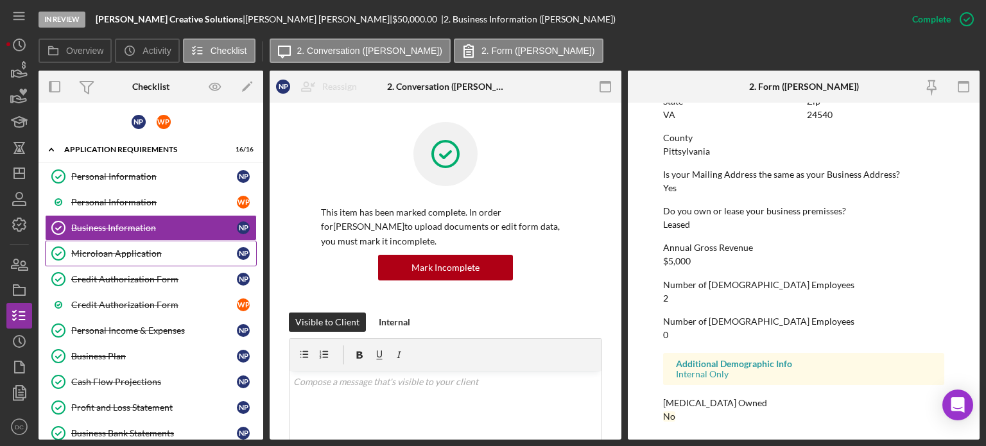
click at [169, 248] on div "Microloan Application" at bounding box center [154, 253] width 166 height 10
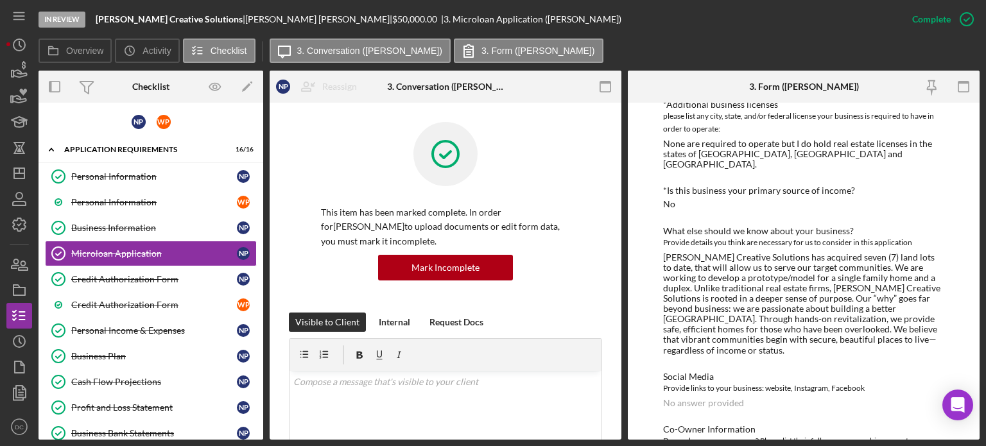
scroll to position [1516, 0]
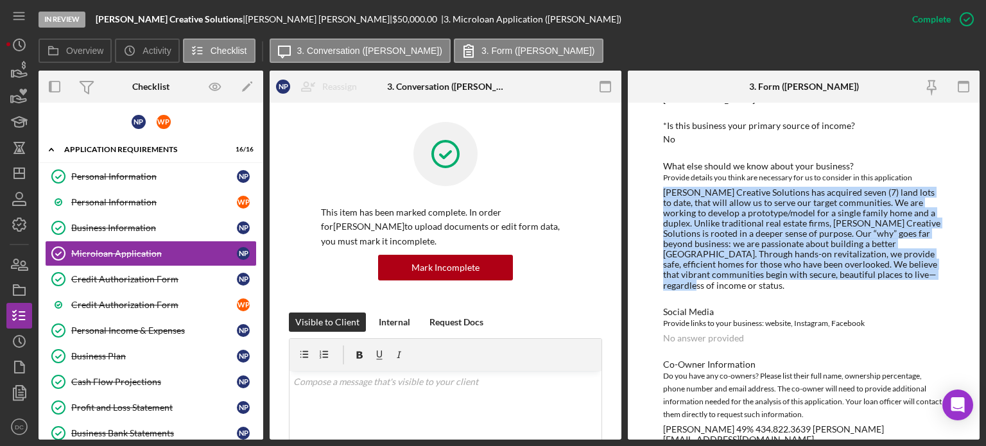
drag, startPoint x: 664, startPoint y: 182, endPoint x: 905, endPoint y: 263, distance: 254.6
click at [905, 263] on div "[PERSON_NAME] Creative Solutions has acquired seven (7) land lots to date, that…" at bounding box center [803, 238] width 281 height 103
copy div "[PERSON_NAME] Creative Solutions has acquired seven (7) land lots to date, that…"
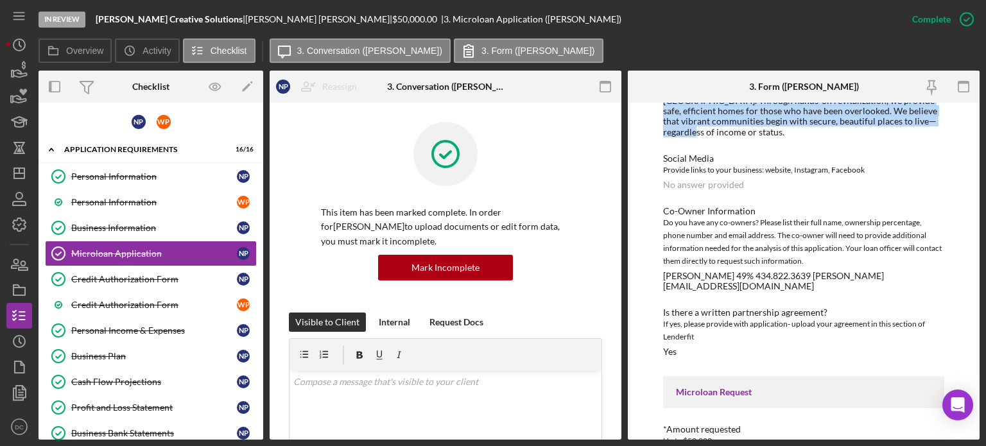
scroll to position [1665, 0]
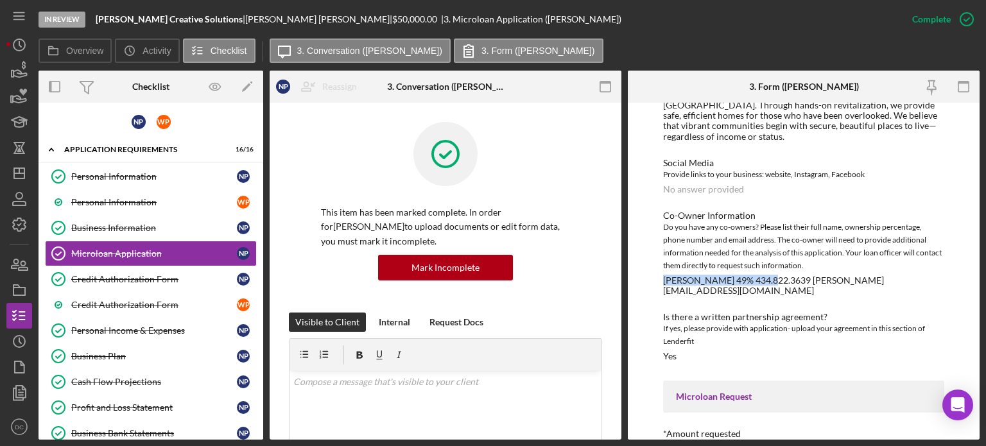
drag, startPoint x: 663, startPoint y: 258, endPoint x: 758, endPoint y: 252, distance: 95.8
click at [758, 252] on div "Co-Owner Information Do you have any co-owners? Please list their full name, ow…" at bounding box center [803, 253] width 281 height 85
copy div "William H Parker Jr 49%"
drag, startPoint x: 983, startPoint y: 374, endPoint x: 906, endPoint y: 399, distance: 80.8
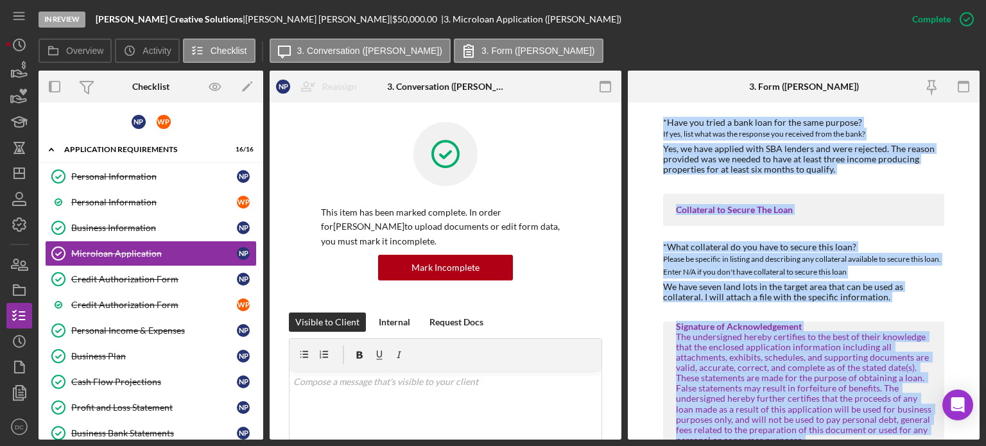
scroll to position [2310, 0]
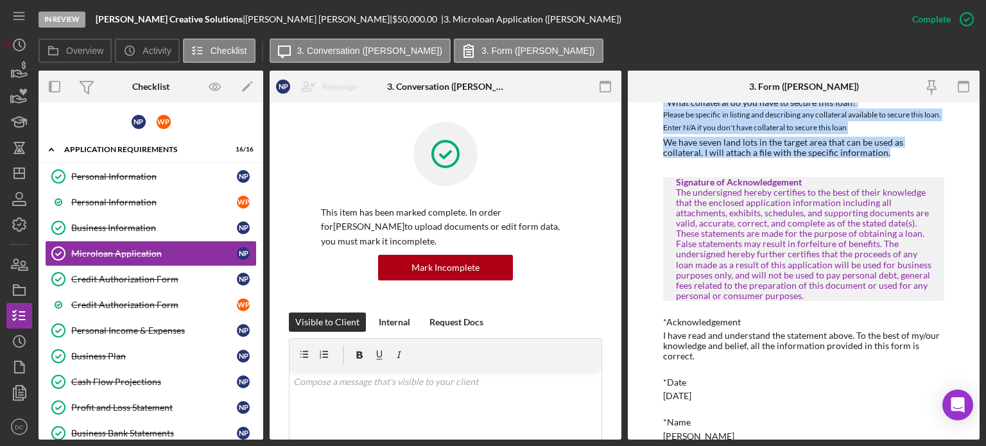
drag, startPoint x: 660, startPoint y: 164, endPoint x: 869, endPoint y: 130, distance: 212.0
click at [869, 130] on div "To edit this form you must mark this item incomplete MICROLOAN APPLICATION *Bor…" at bounding box center [804, 271] width 352 height 337
copy div "*Amount requested Up to $50,000 $50000 *What do you hope to accomplish with thi…"
drag, startPoint x: 666, startPoint y: 318, endPoint x: 807, endPoint y: 475, distance: 211.4
click at [807, 446] on html "In Review Parker Creative Solutions | Nichele Parker | $50,000.00 | 3. Microloa…" at bounding box center [493, 223] width 986 height 446
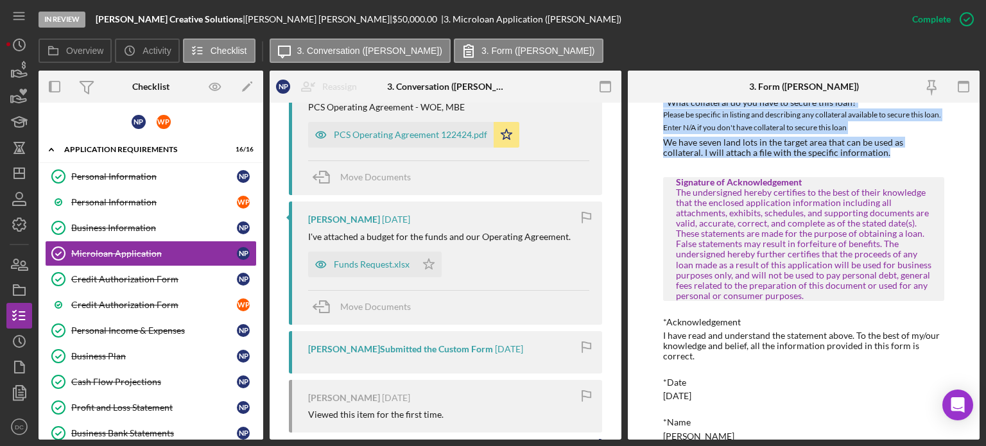
scroll to position [519, 0]
click at [379, 265] on div "Funds Request.xlsx" at bounding box center [372, 263] width 76 height 10
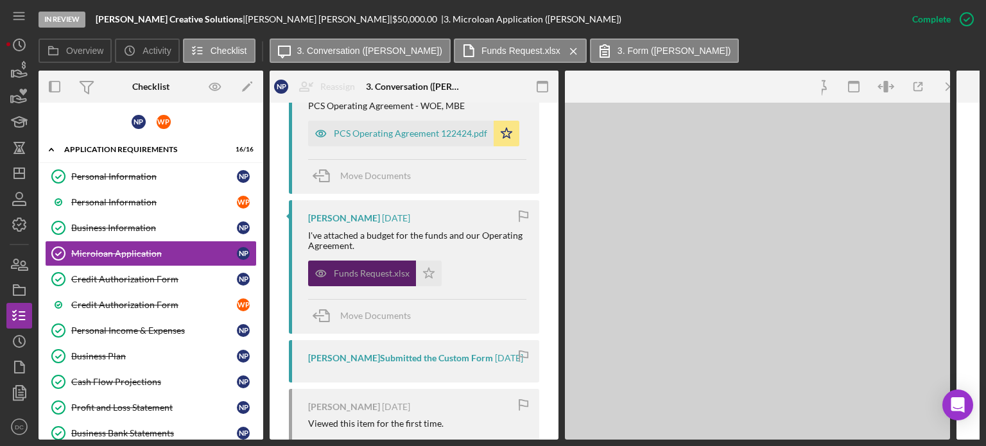
scroll to position [2452, 0]
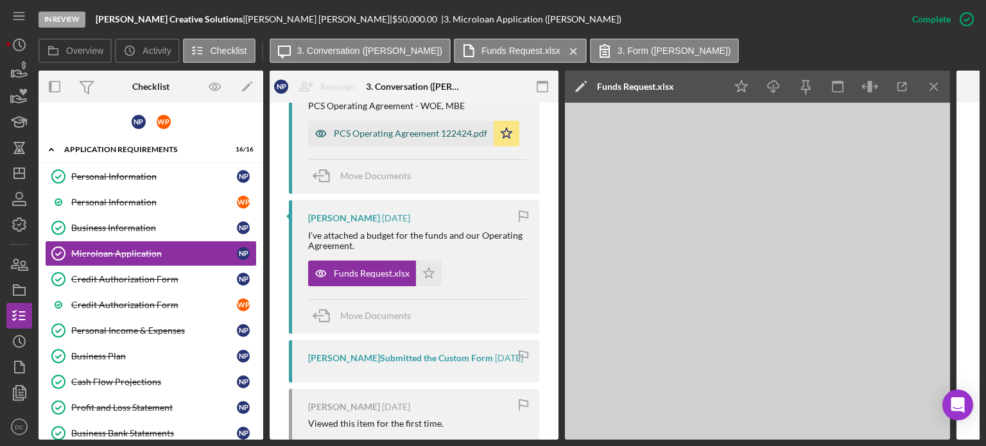
click at [399, 121] on div "PCS Operating Agreement 122424.pdf" at bounding box center [401, 134] width 186 height 26
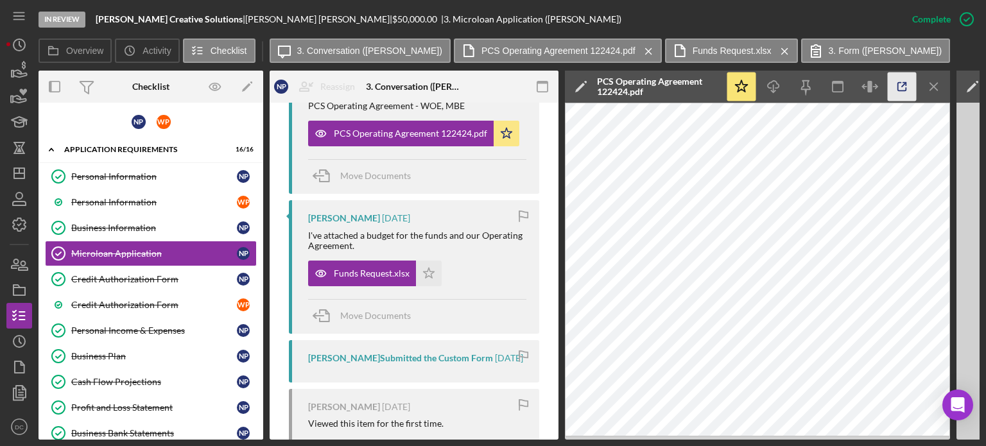
click at [898, 83] on icon "button" at bounding box center [902, 87] width 8 height 8
click at [347, 277] on div "Funds Request.xlsx" at bounding box center [372, 273] width 76 height 10
click at [693, 54] on label "Funds Request.xlsx" at bounding box center [732, 51] width 79 height 10
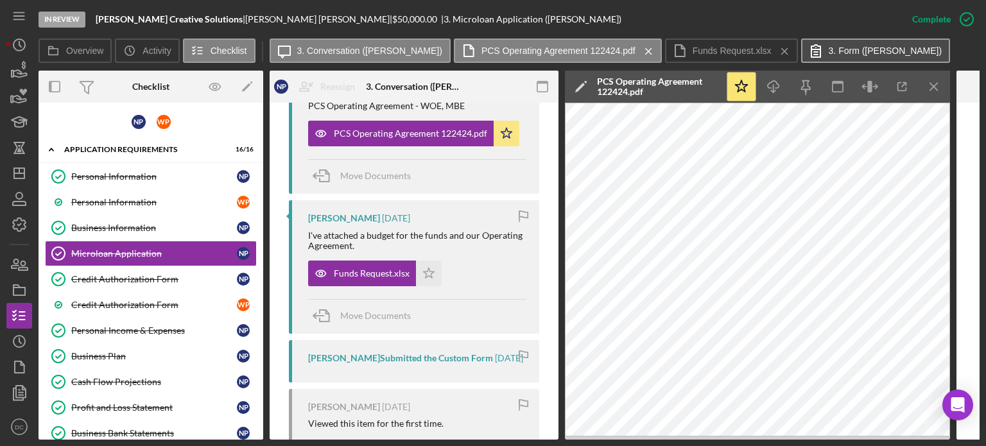
click at [862, 40] on button "3. Form (Nichele P.)" at bounding box center [876, 51] width 150 height 24
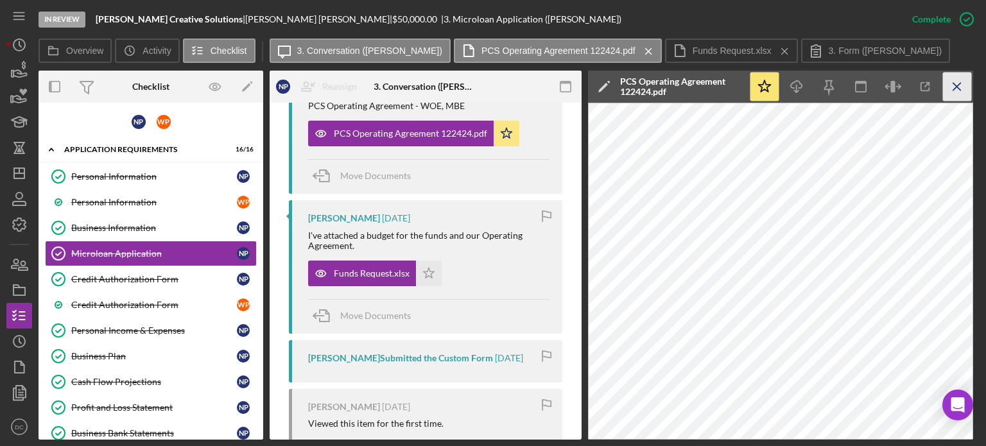
click at [954, 91] on icon "Icon/Menu Close" at bounding box center [957, 87] width 29 height 29
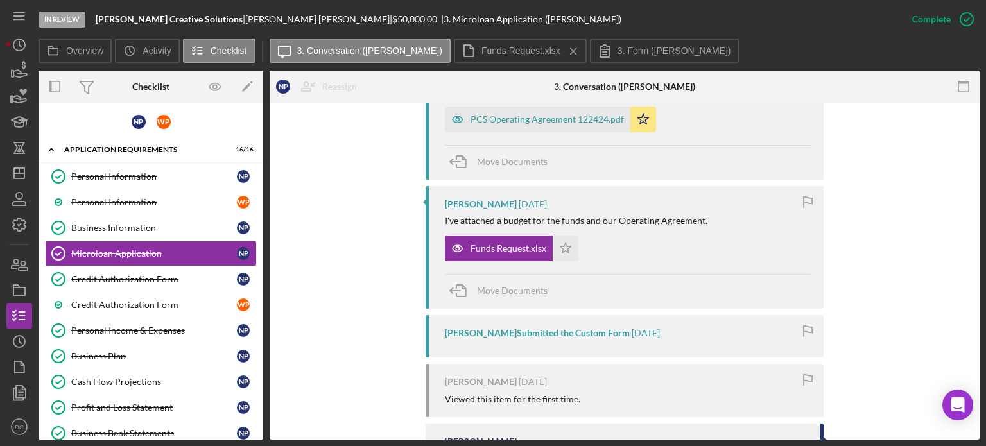
scroll to position [505, 0]
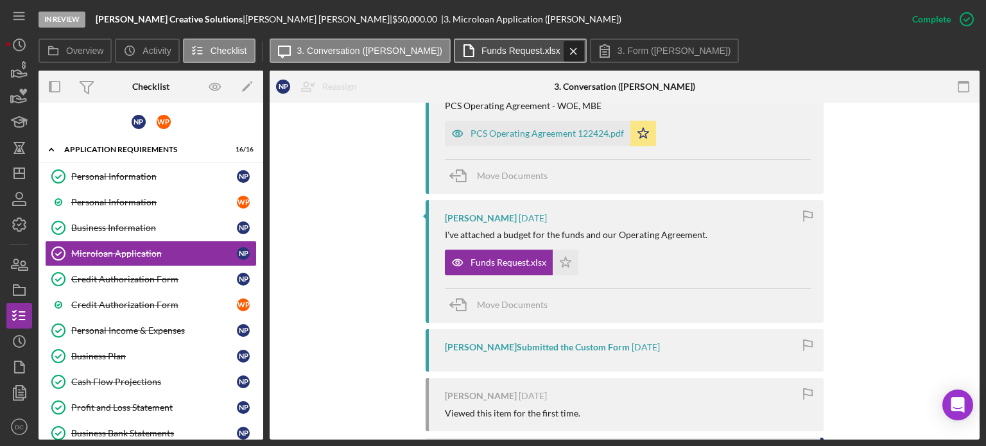
click at [562, 48] on icon "Icon/Menu Close" at bounding box center [573, 51] width 22 height 32
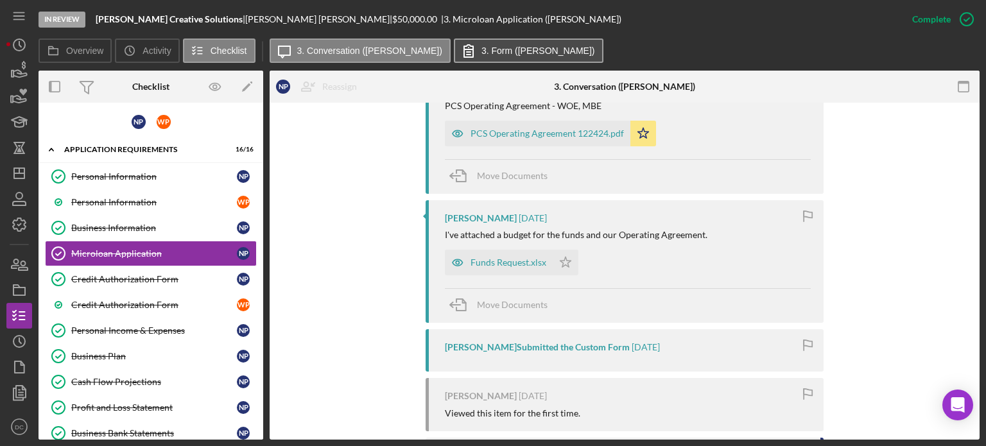
click at [523, 48] on button "3. Form (Nichele P.)" at bounding box center [529, 51] width 150 height 24
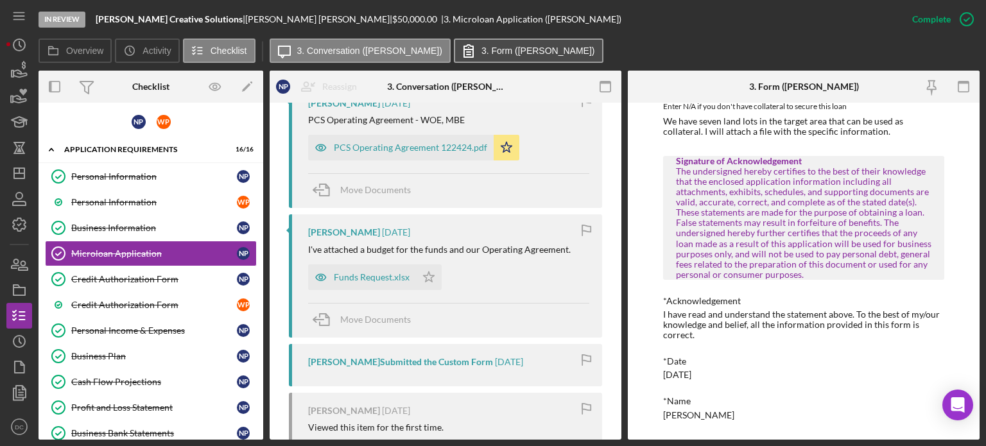
scroll to position [519, 0]
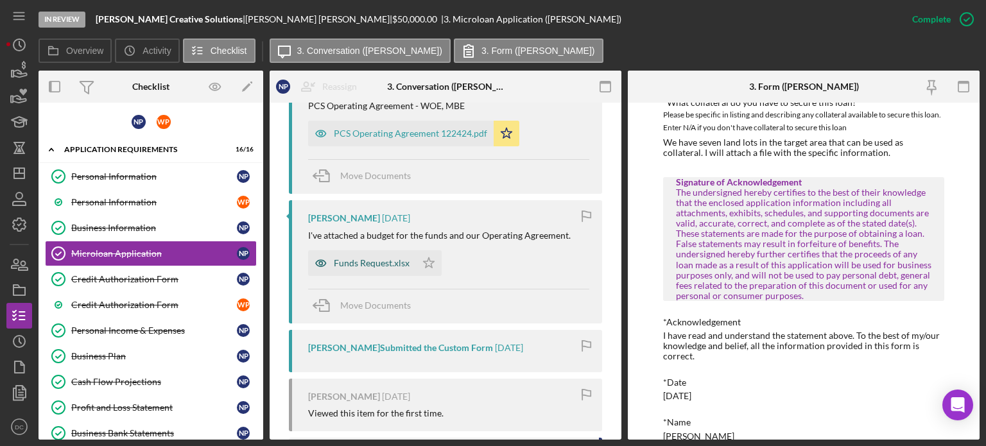
click at [371, 262] on div "Funds Request.xlsx" at bounding box center [372, 263] width 76 height 10
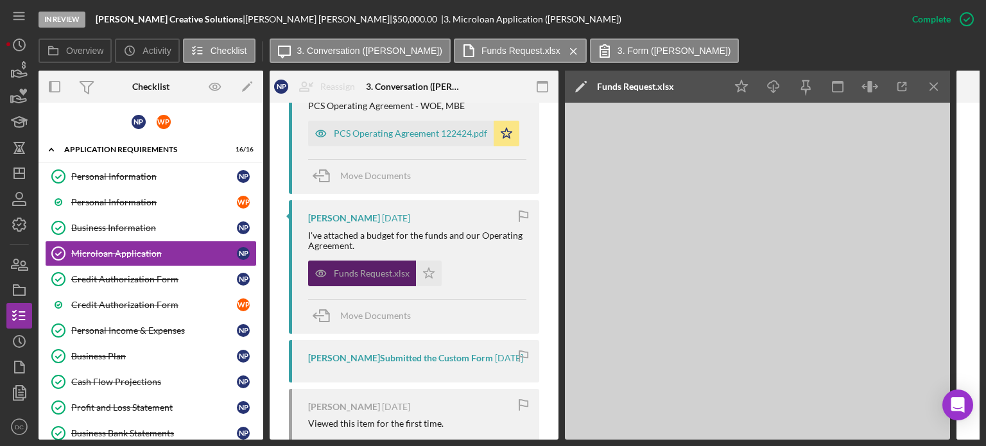
scroll to position [2452, 0]
click at [384, 272] on div "Funds Request.xlsx" at bounding box center [372, 273] width 76 height 10
click at [929, 87] on icon "Icon/Menu Close" at bounding box center [934, 87] width 29 height 29
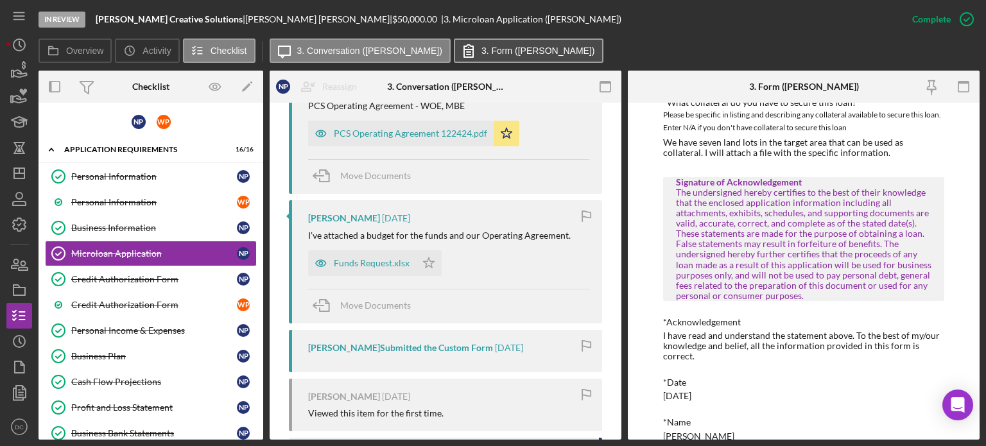
click at [501, 57] on button "3. Form (Nichele P.)" at bounding box center [529, 51] width 150 height 24
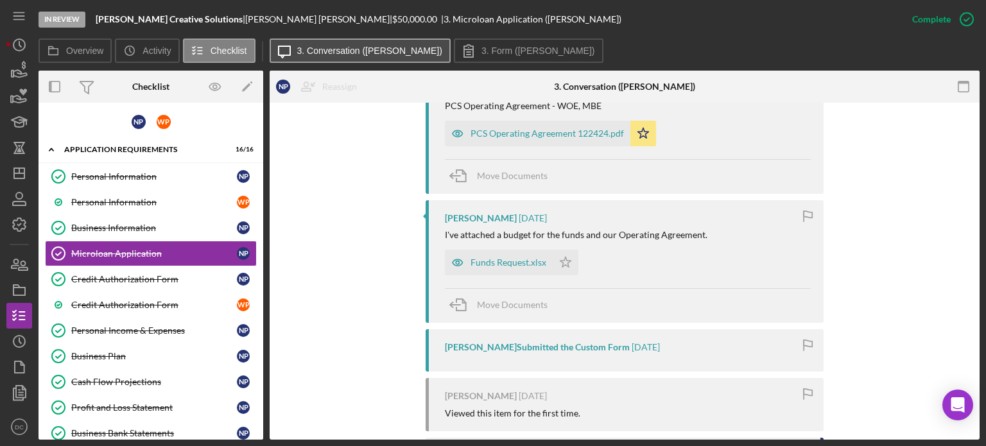
click at [338, 39] on button "Icon/Message 3. Conversation (Nichele P.)" at bounding box center [360, 51] width 181 height 24
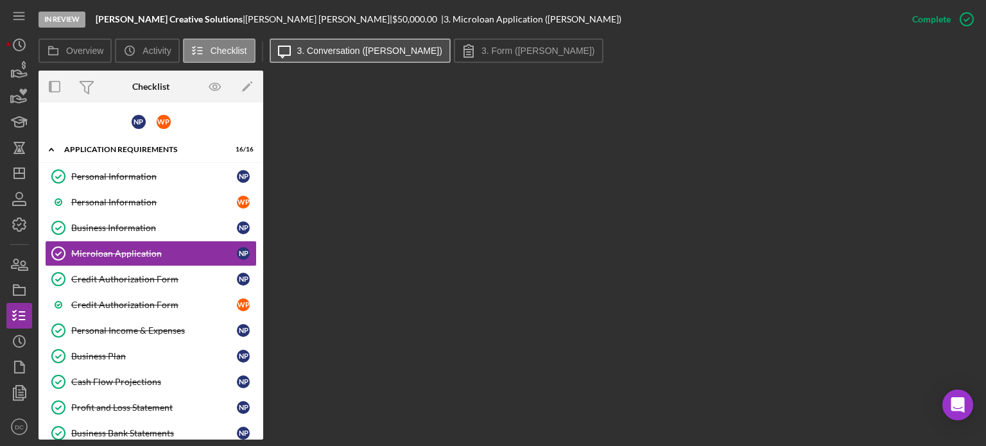
click at [387, 49] on label "3. Conversation (Nichele P.)" at bounding box center [369, 51] width 145 height 10
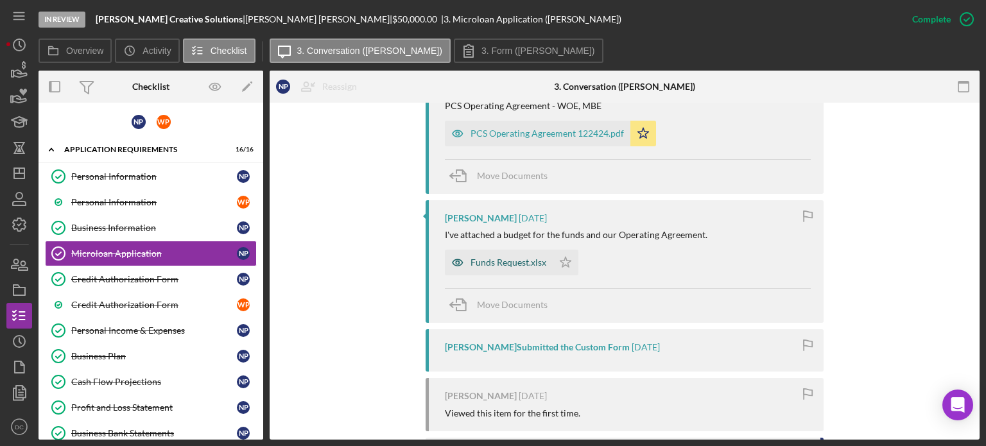
click at [487, 257] on div "Funds Request.xlsx" at bounding box center [509, 262] width 76 height 10
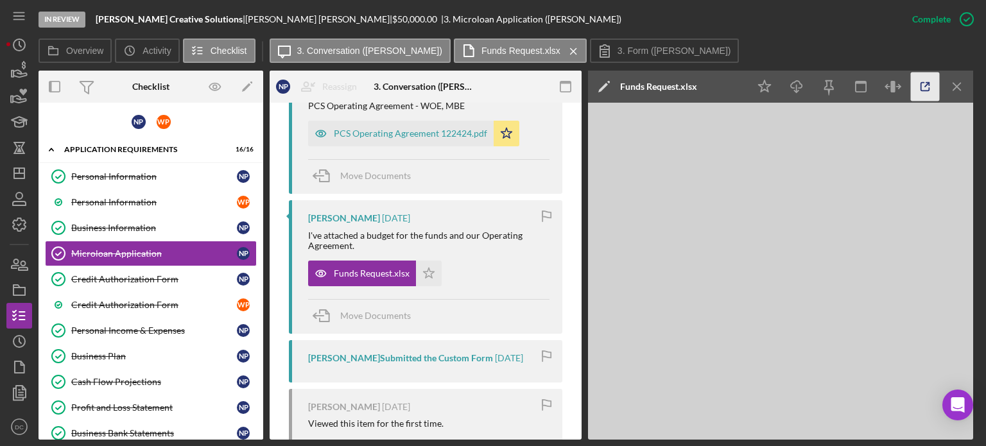
click at [921, 93] on icon "button" at bounding box center [925, 87] width 29 height 29
click at [139, 320] on link "Personal Income & Expenses Personal Income & Expenses N P" at bounding box center [151, 331] width 212 height 26
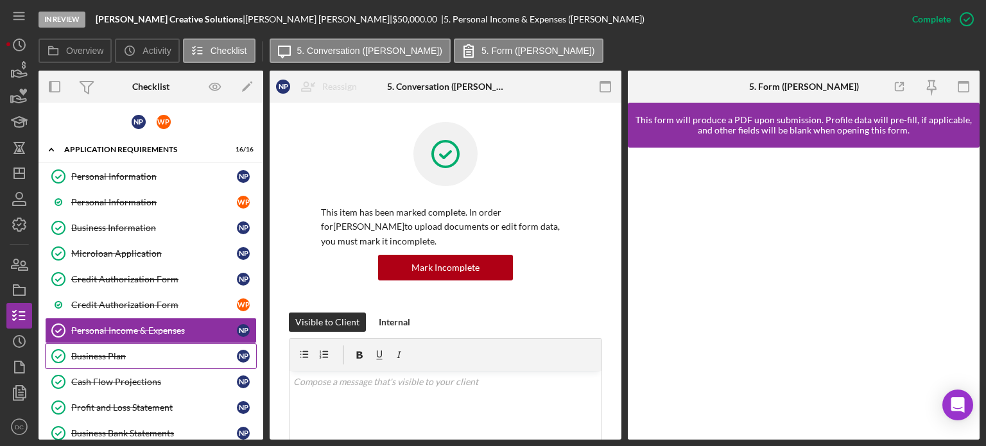
click at [118, 353] on div "Business Plan" at bounding box center [154, 356] width 166 height 10
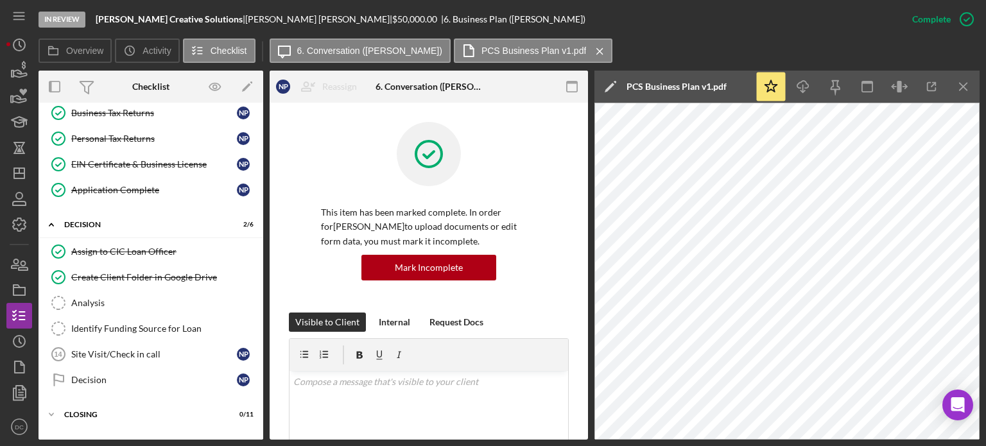
scroll to position [388, 0]
